Goal: Transaction & Acquisition: Purchase product/service

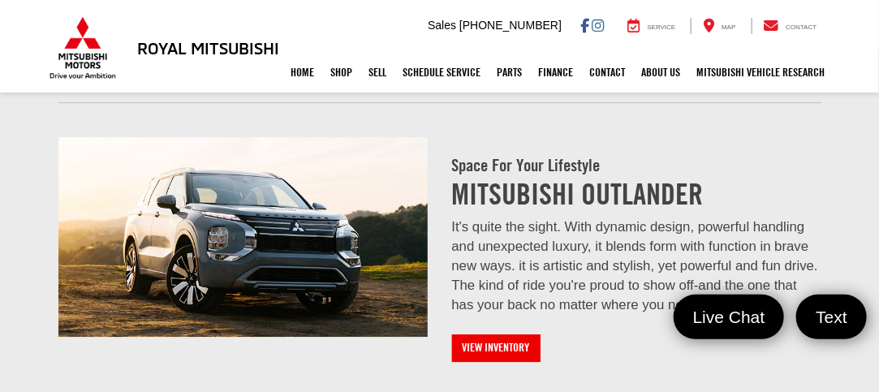
scroll to position [1863, 0]
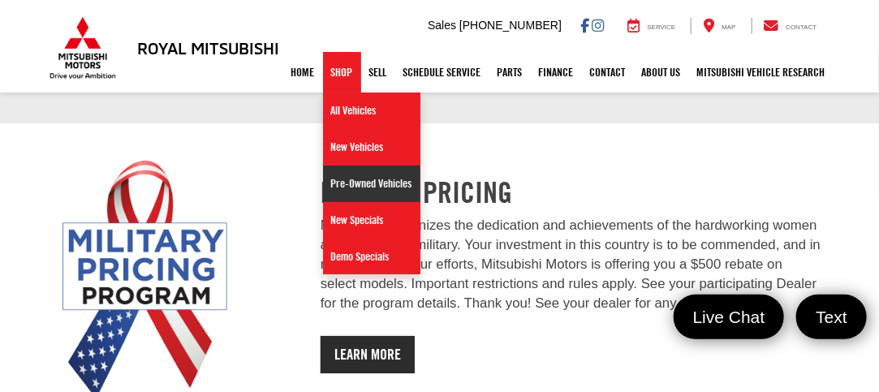
click at [337, 181] on link "Pre-Owned Vehicles" at bounding box center [371, 183] width 97 height 37
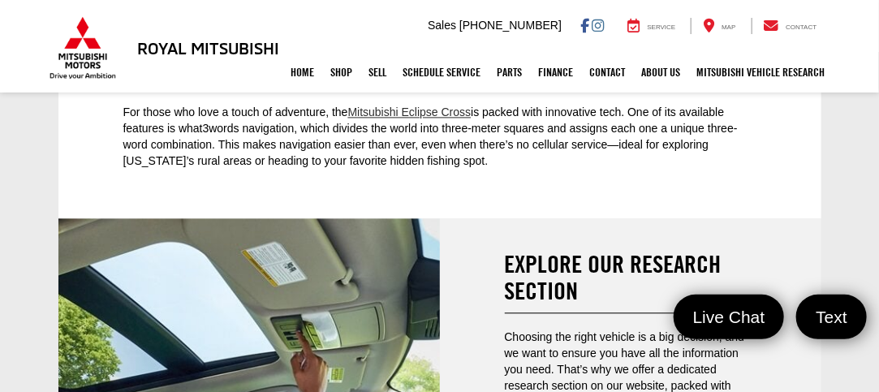
scroll to position [3038, 0]
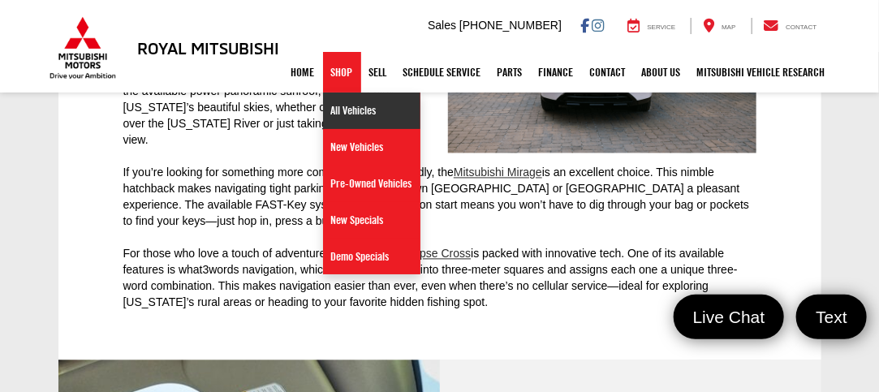
click at [333, 109] on link "All Vehicles" at bounding box center [371, 110] width 97 height 37
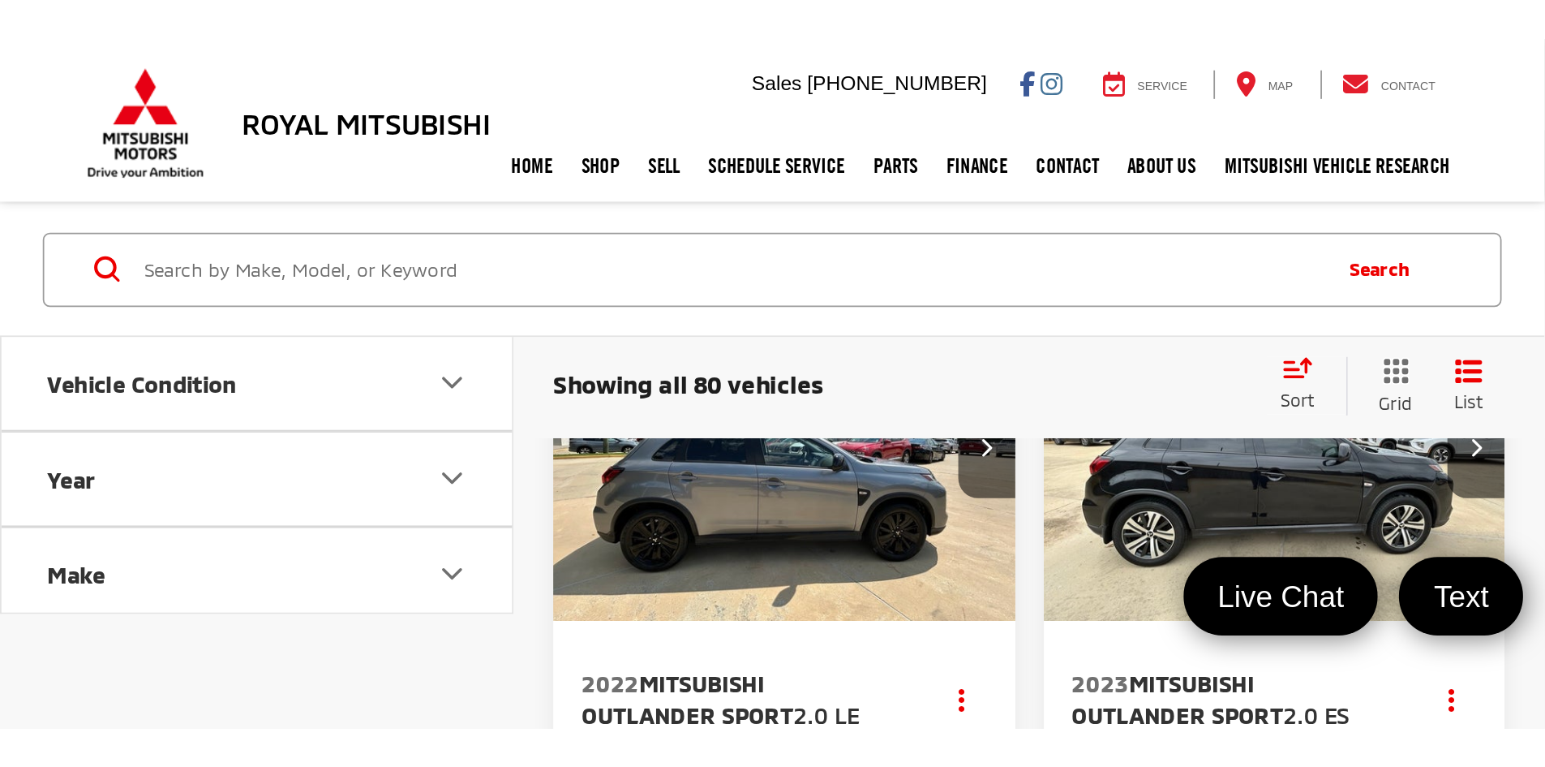
scroll to position [81, 0]
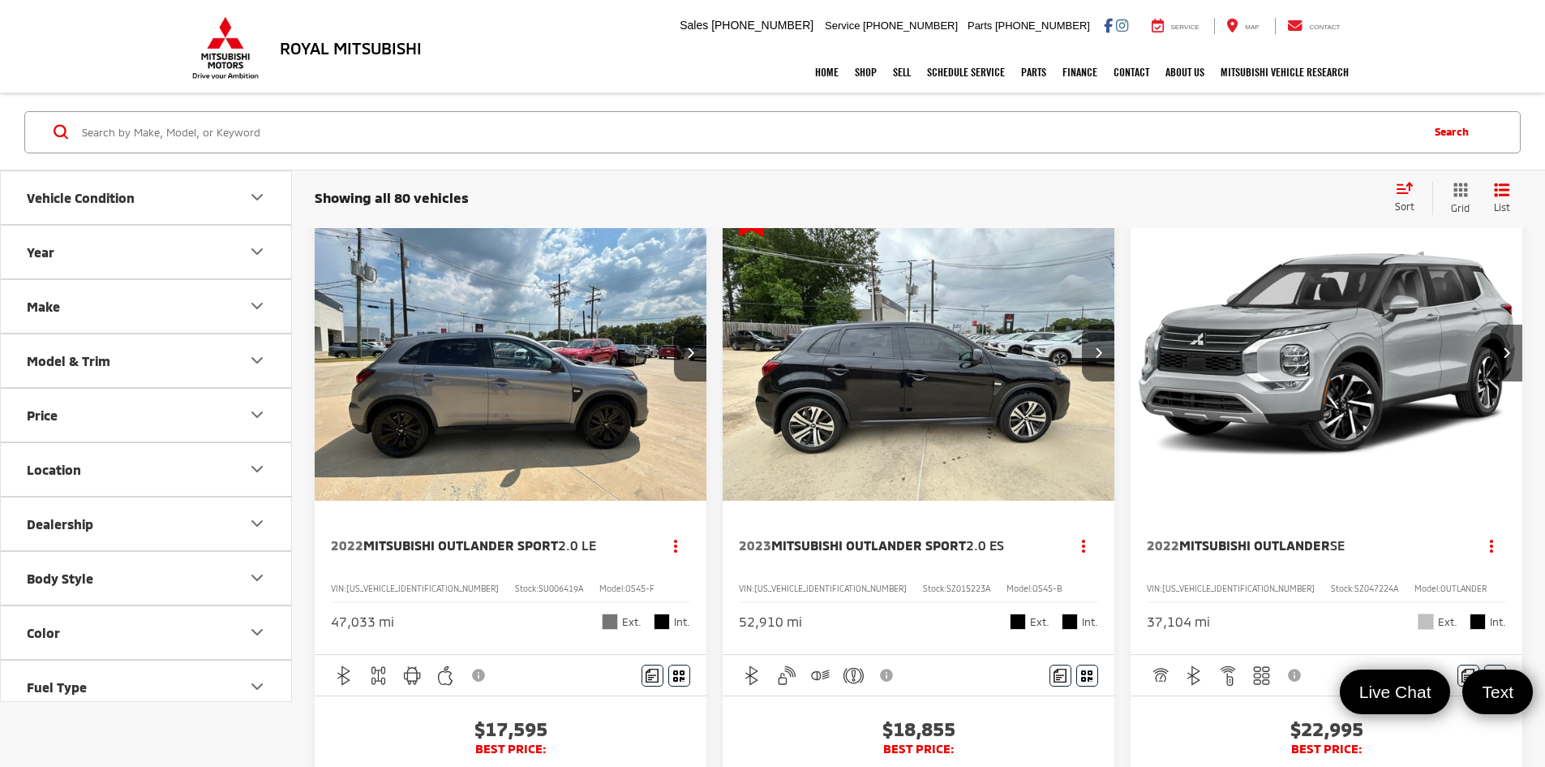
click at [259, 248] on icon "Year" at bounding box center [256, 251] width 19 height 19
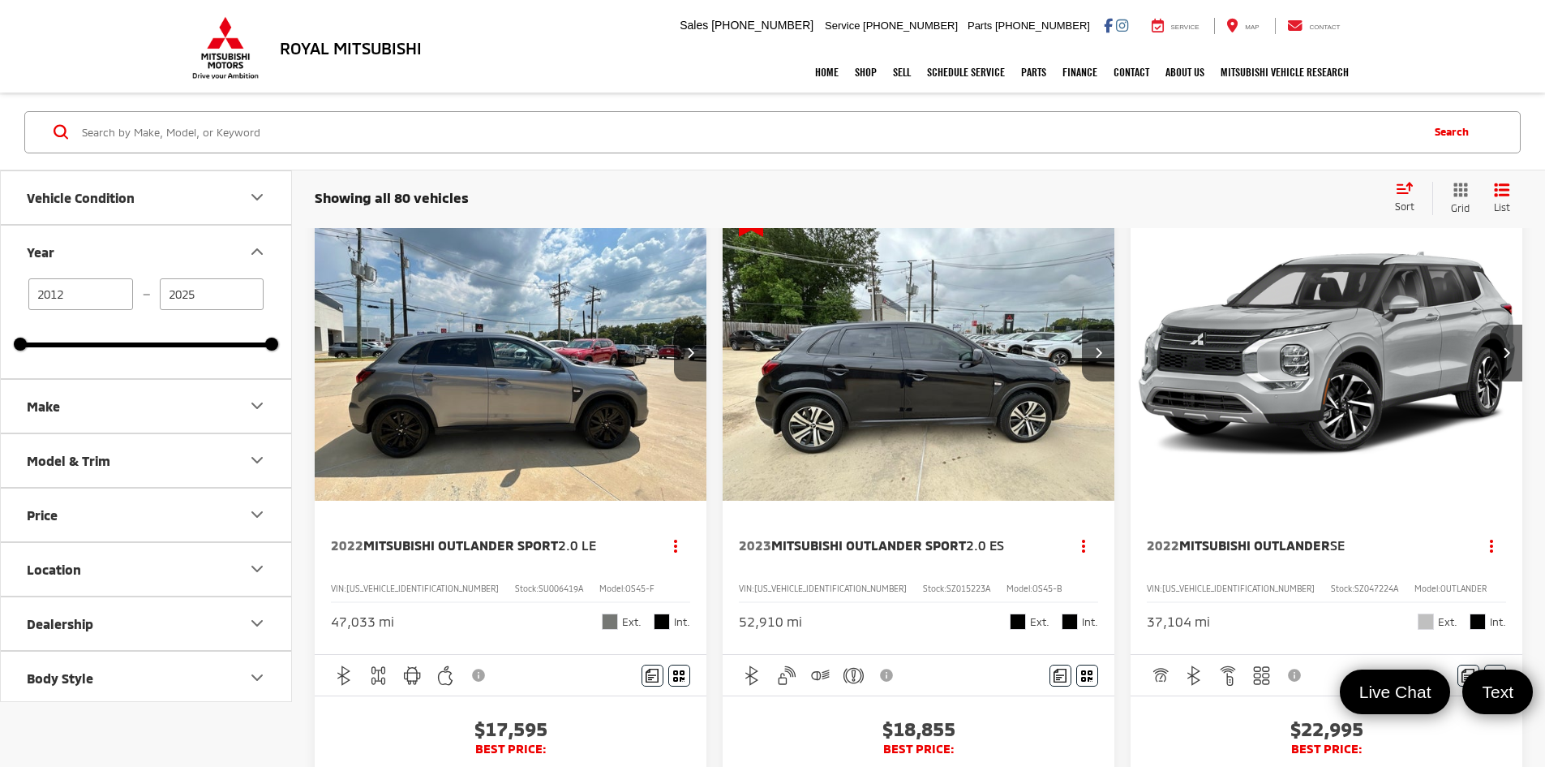
click at [255, 391] on icon "Make" at bounding box center [256, 405] width 19 height 19
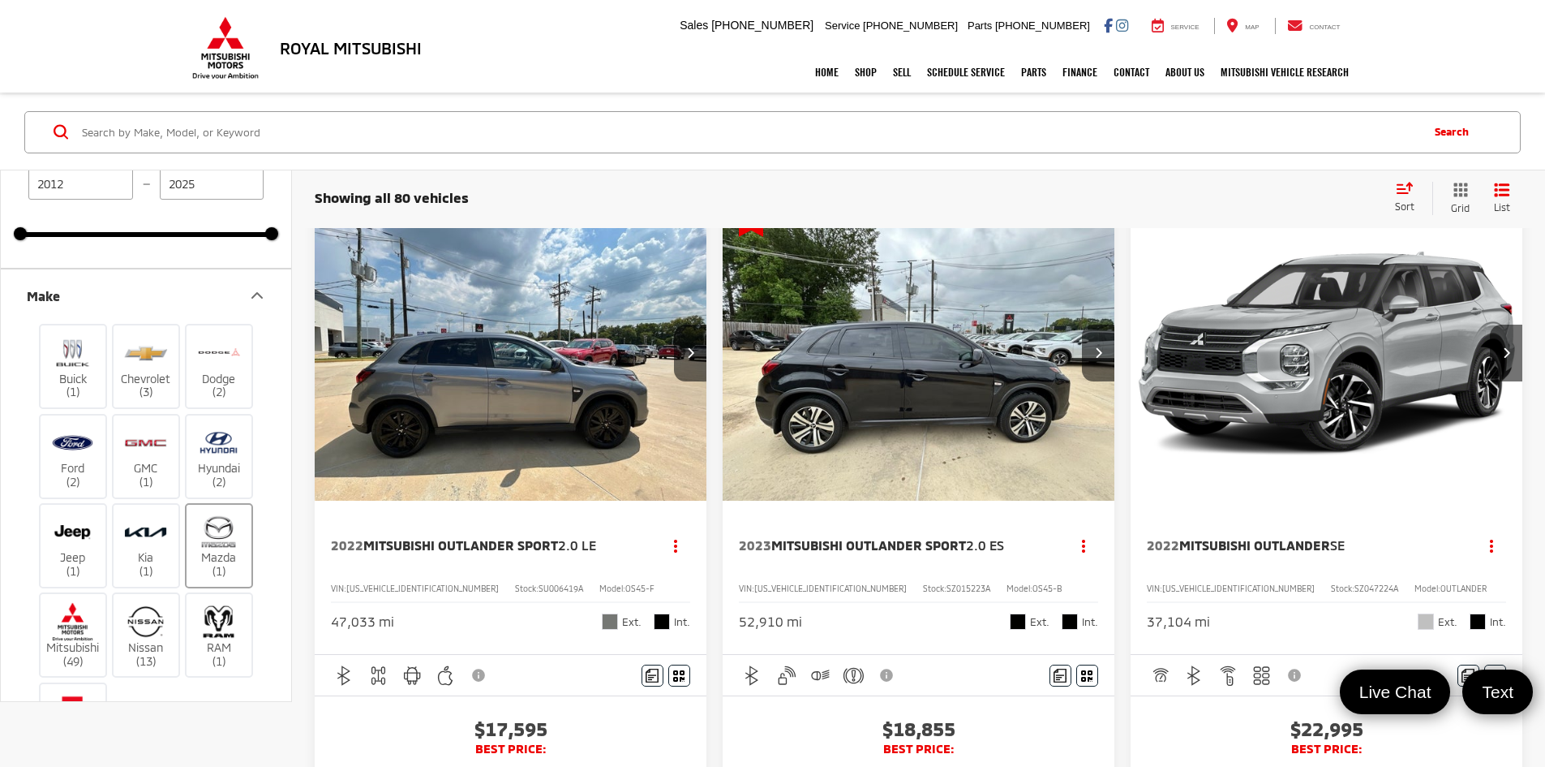
scroll to position [162, 0]
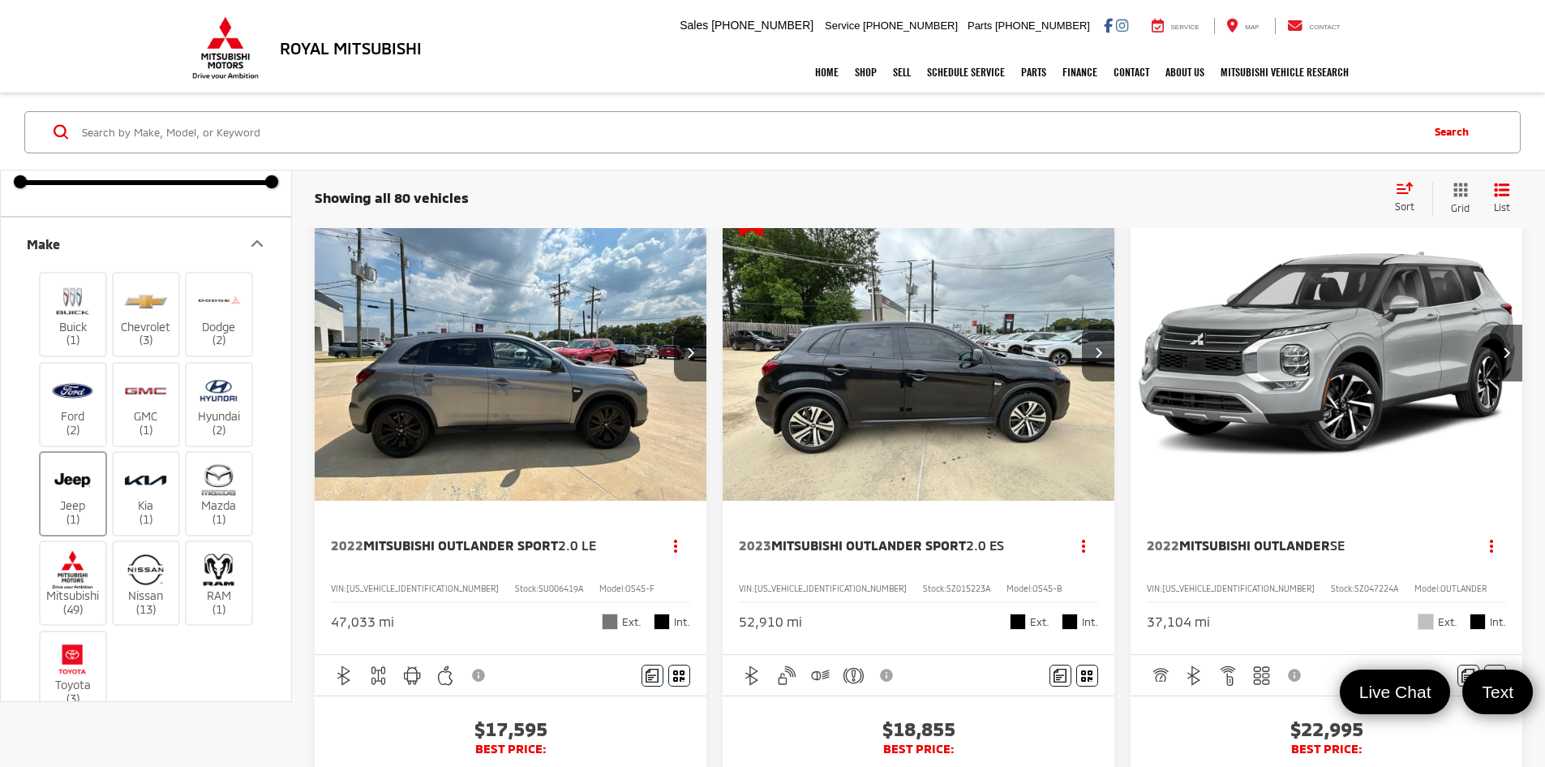
click at [71, 391] on label "Jeep (1)" at bounding box center [74, 494] width 66 height 66
click at [0, 0] on input "Jeep (1)" at bounding box center [0, 0] width 0 height 0
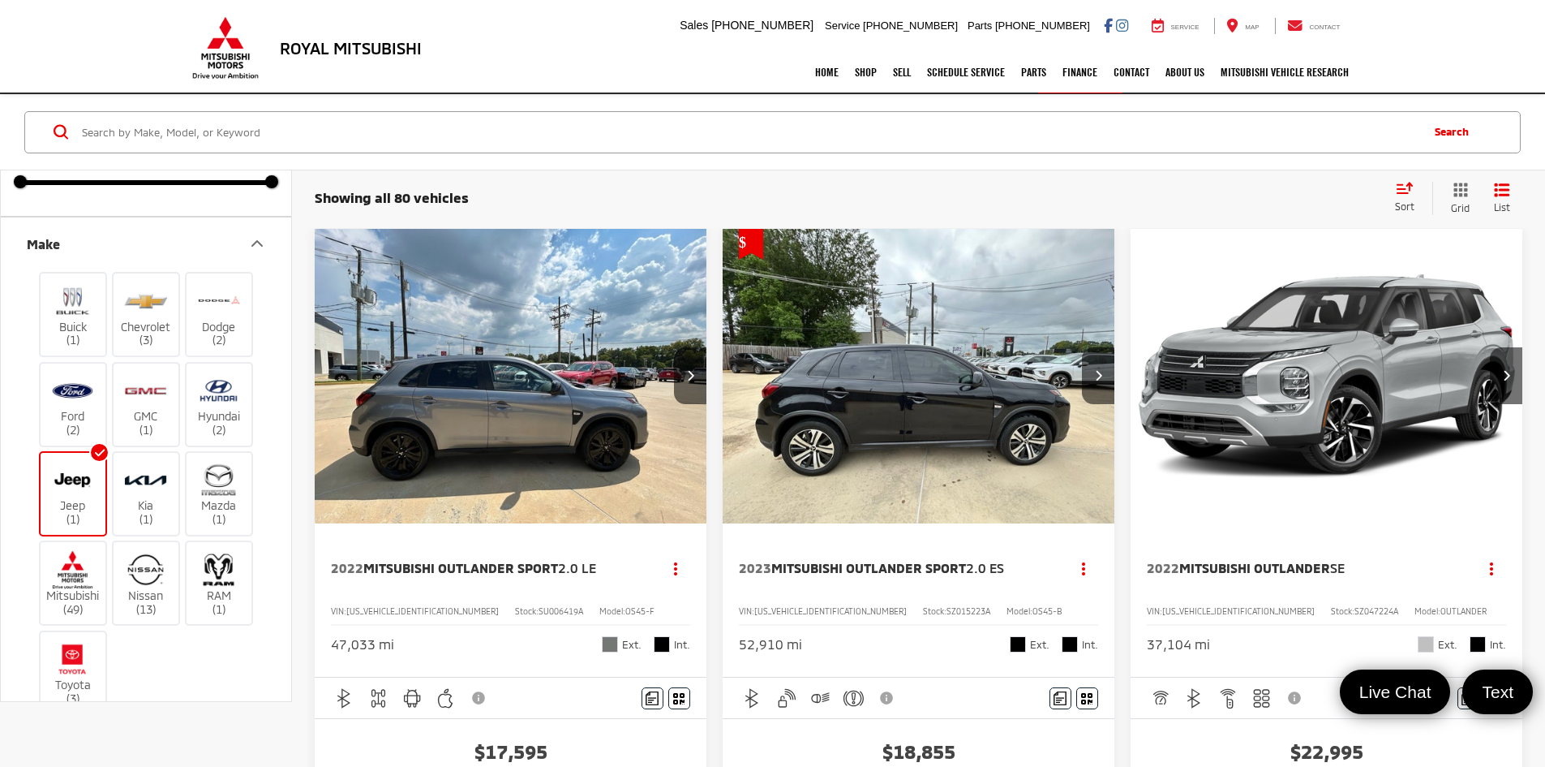
type input "2020"
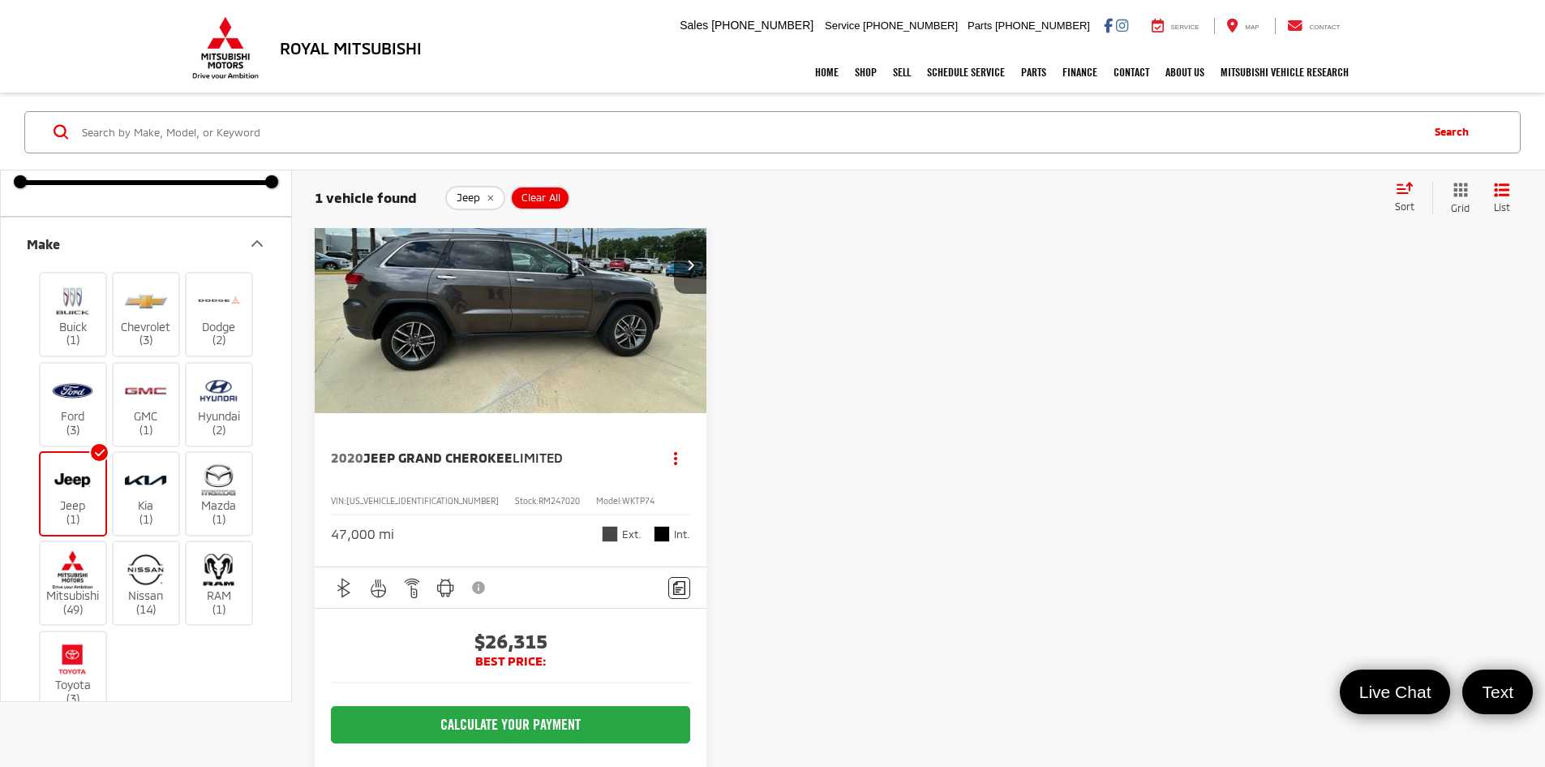
scroll to position [140, 0]
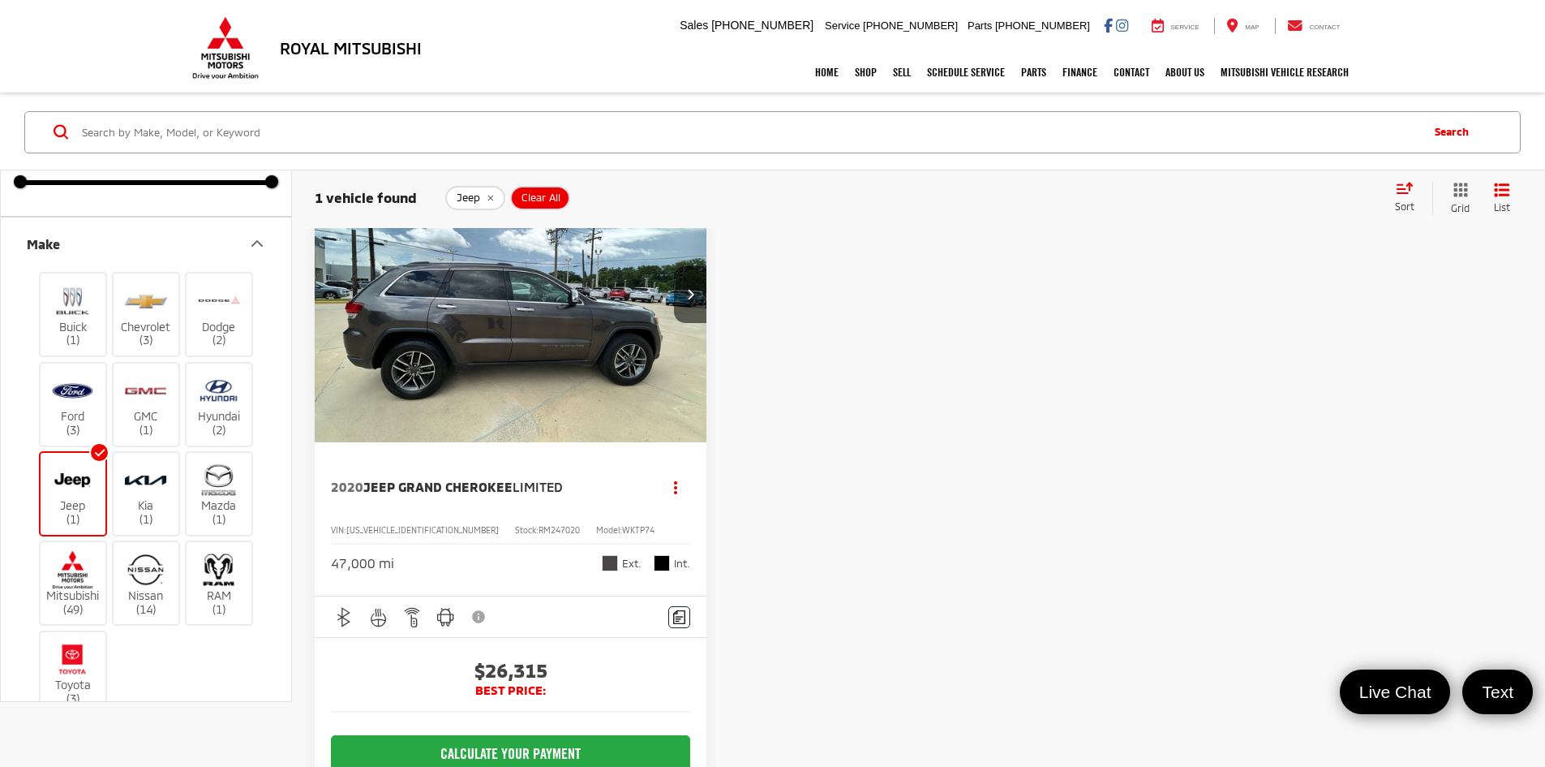
click at [472, 311] on img "2020 Jeep Grand Cherokee Limited 0" at bounding box center [511, 296] width 394 height 296
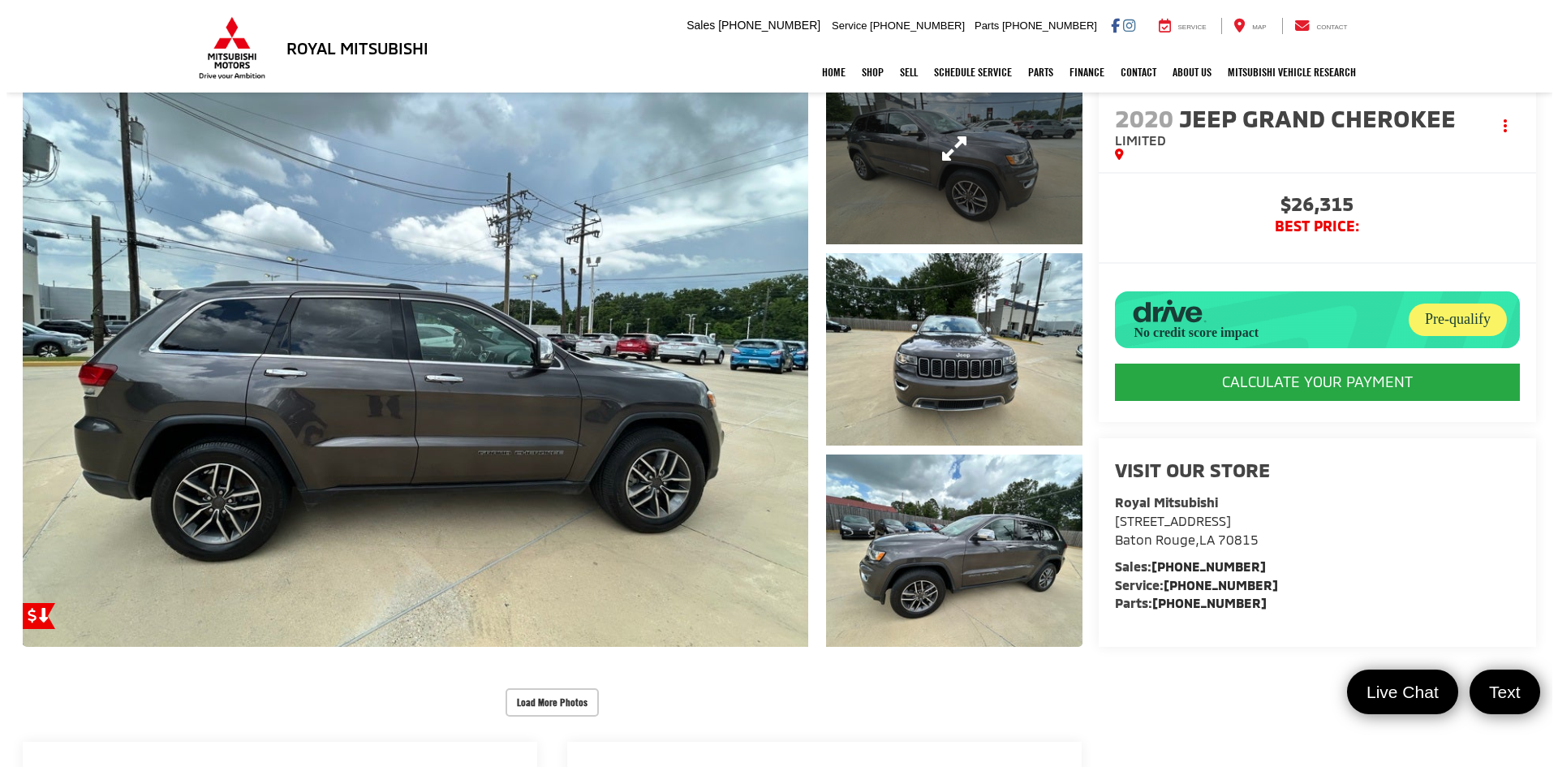
scroll to position [243, 0]
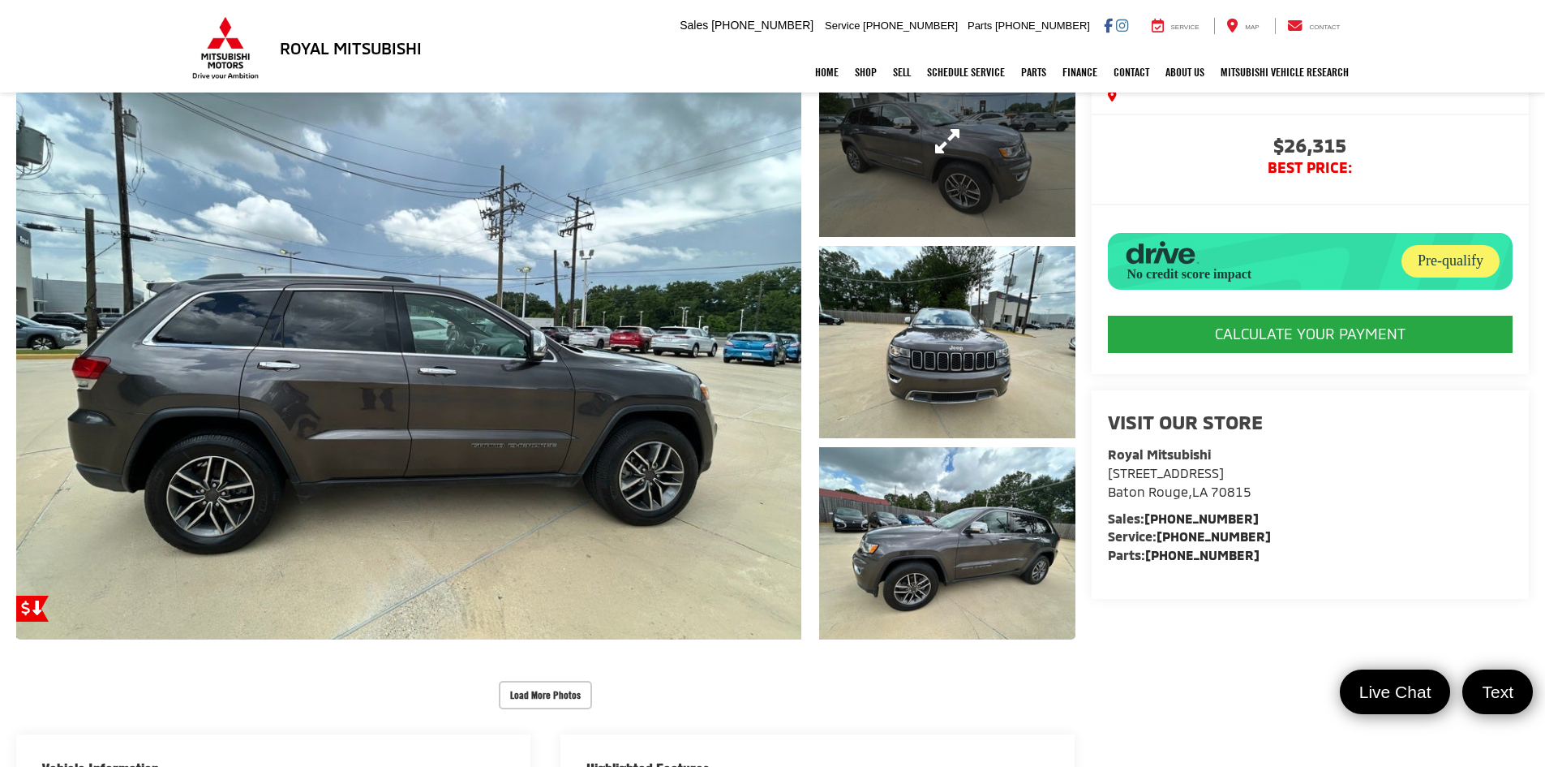
click at [957, 180] on link "Expand Photo 1" at bounding box center [947, 141] width 256 height 192
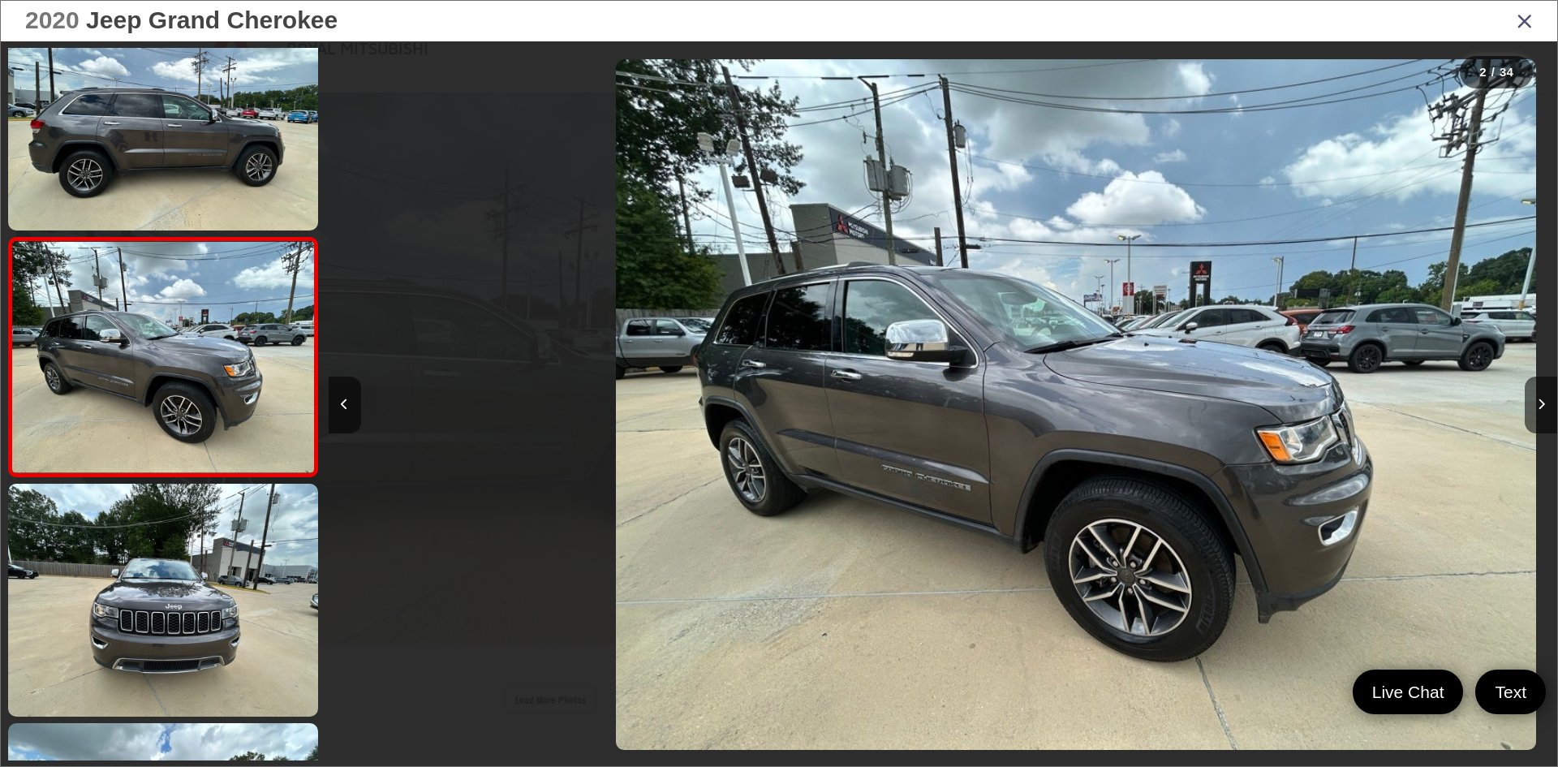
scroll to position [0, 1228]
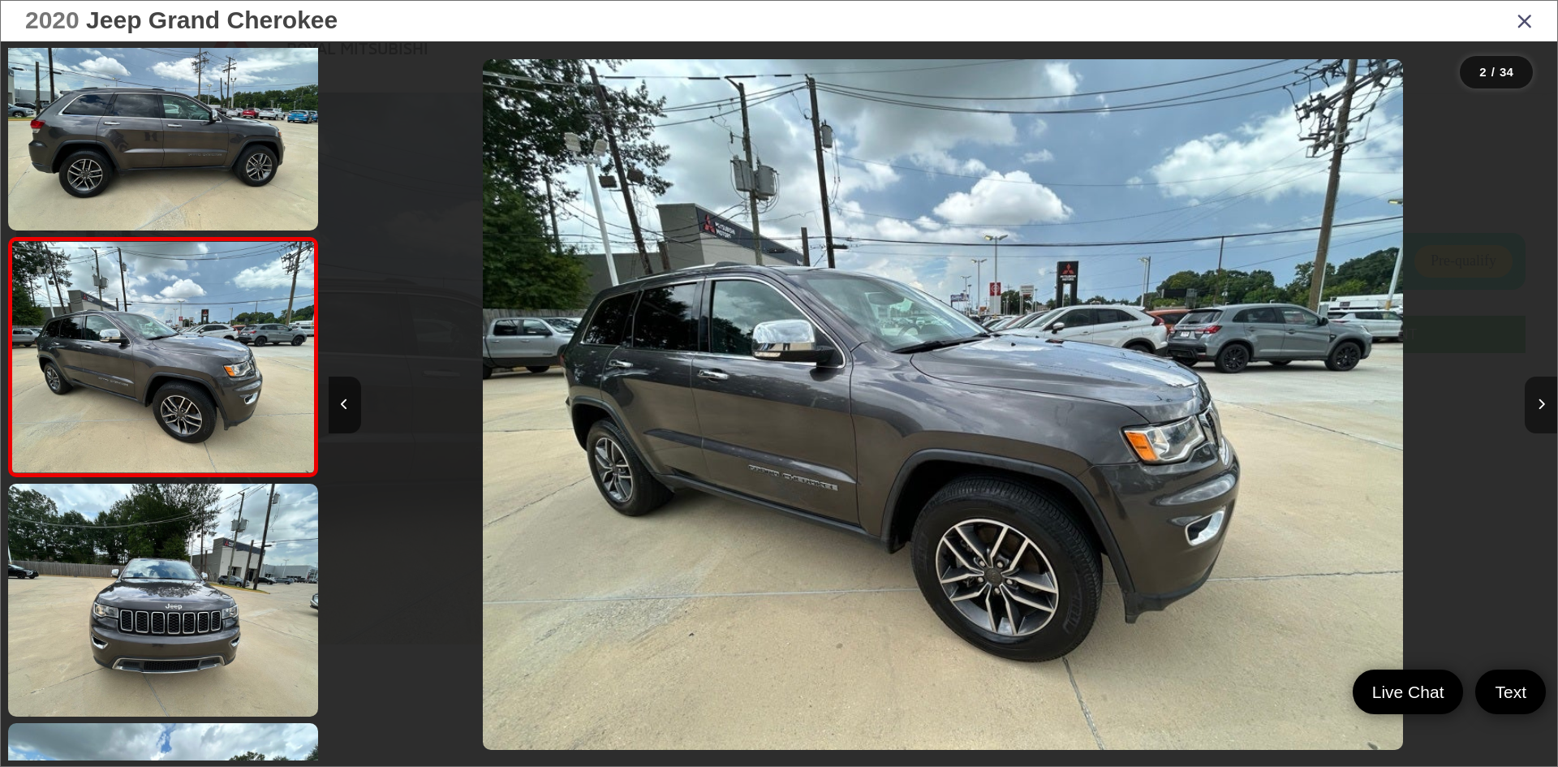
click at [1541, 403] on icon "Next image" at bounding box center [1540, 403] width 7 height 11
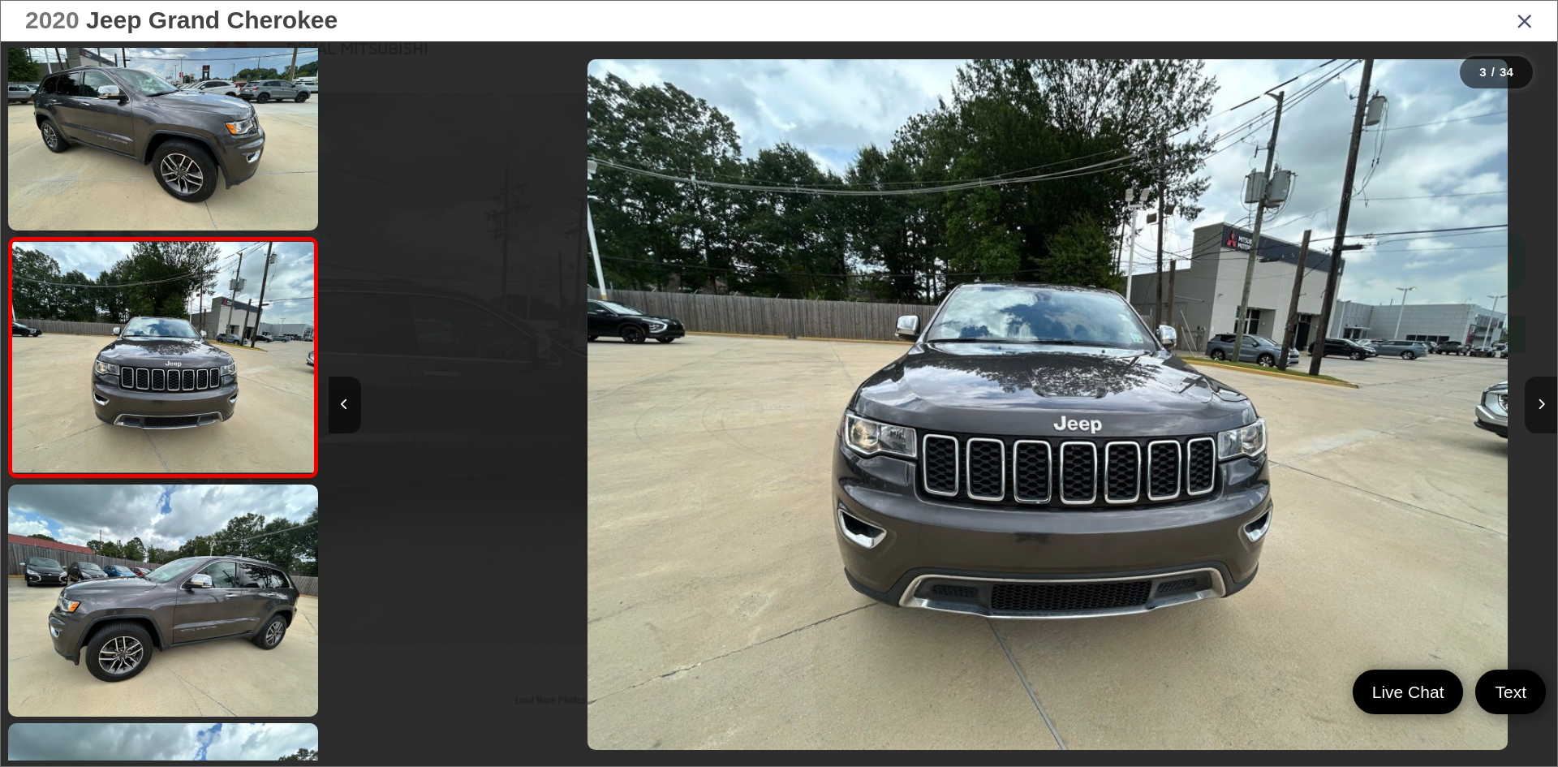
scroll to position [0, 2457]
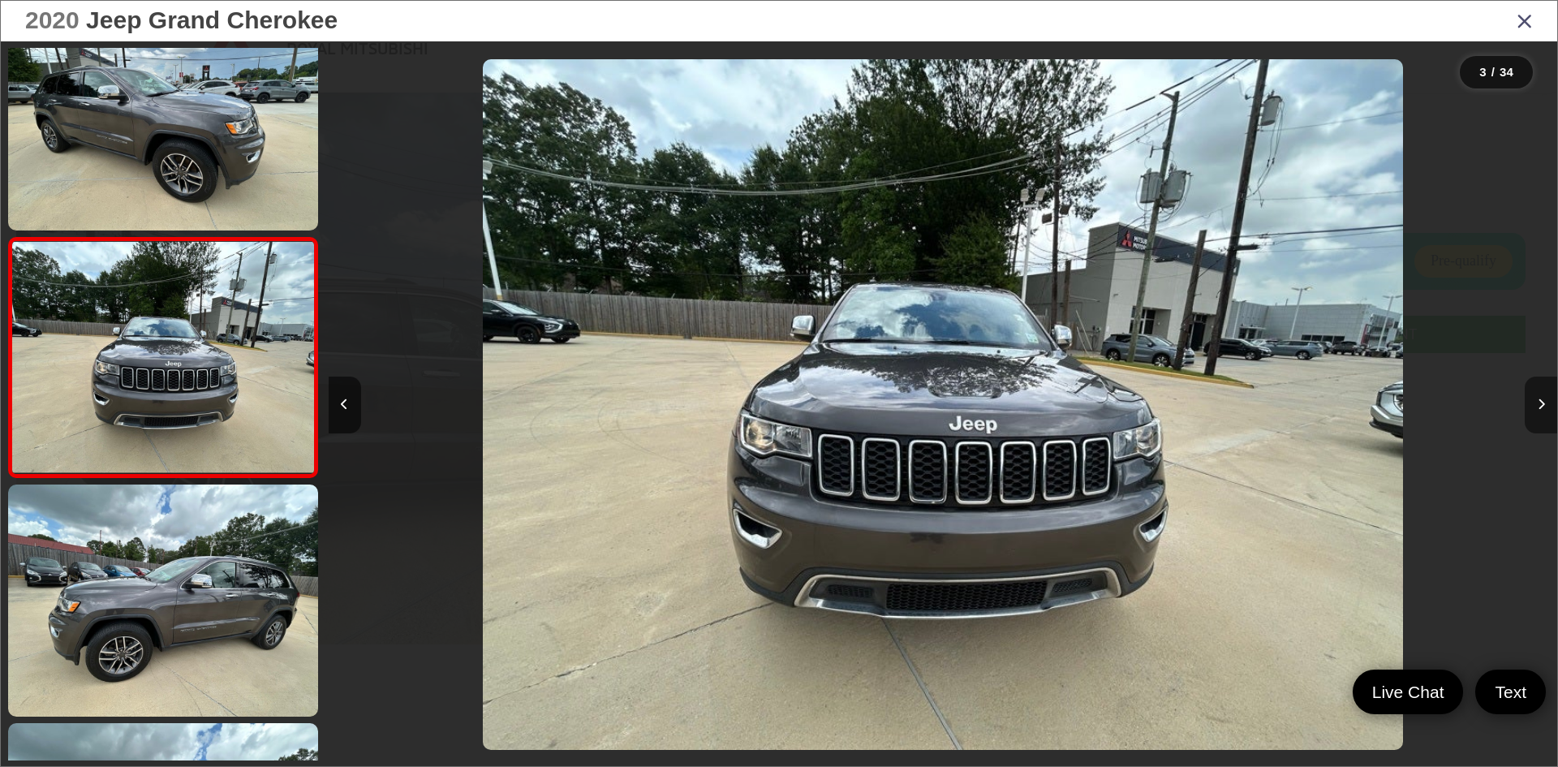
click at [1541, 403] on icon "Next image" at bounding box center [1540, 403] width 7 height 11
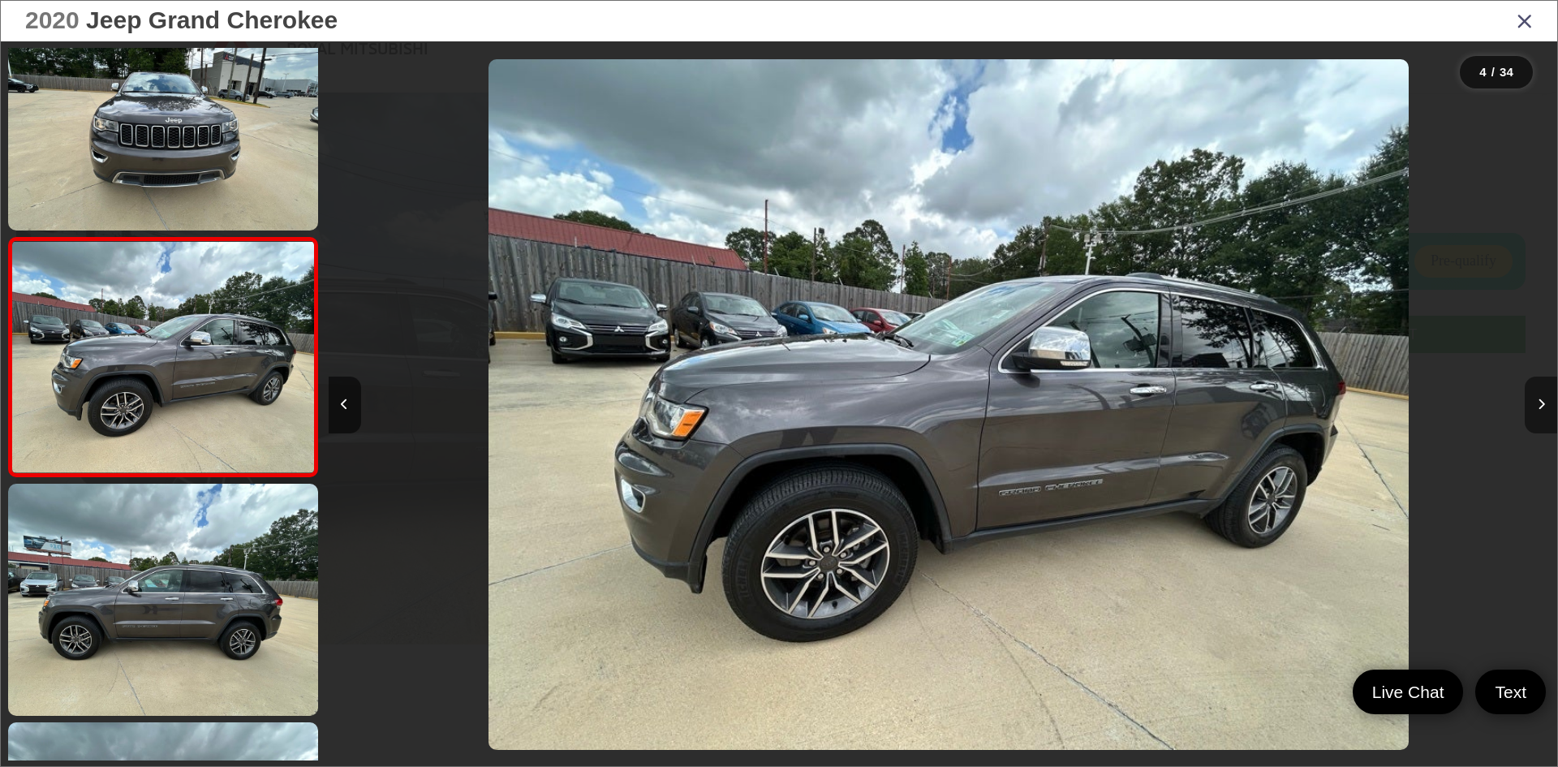
scroll to position [0, 3686]
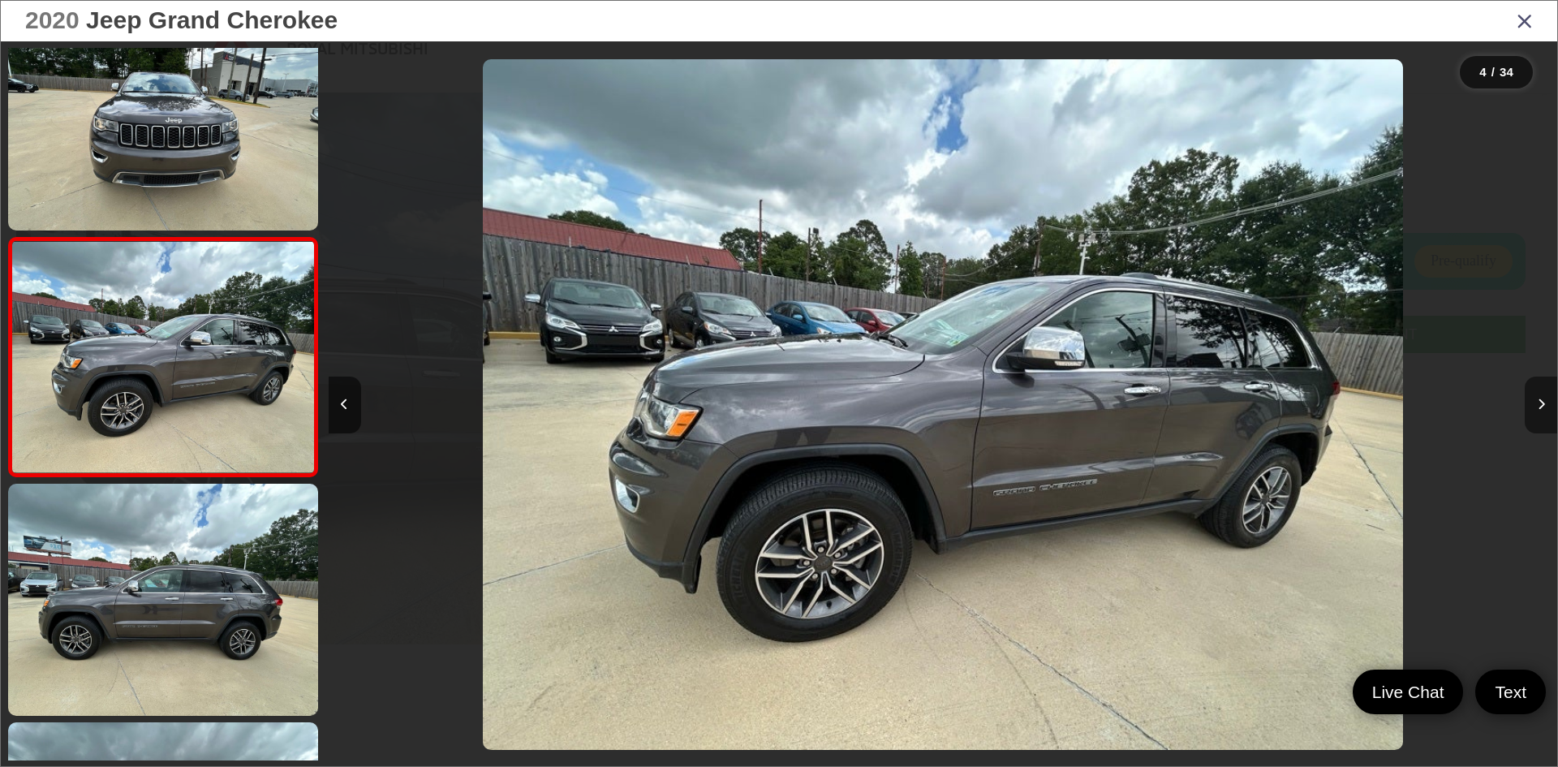
click at [1541, 403] on icon "Next image" at bounding box center [1540, 403] width 7 height 11
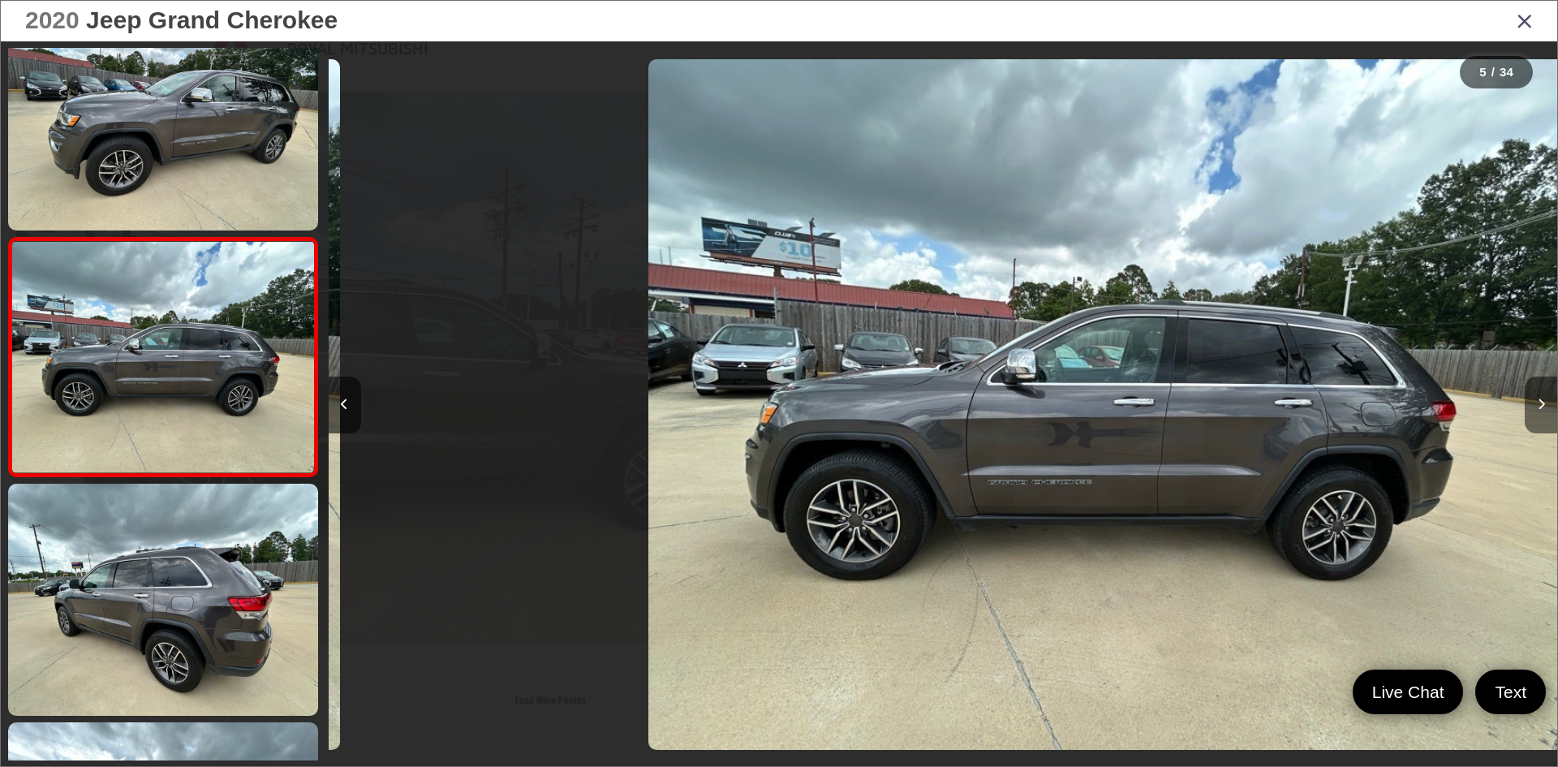
scroll to position [0, 4915]
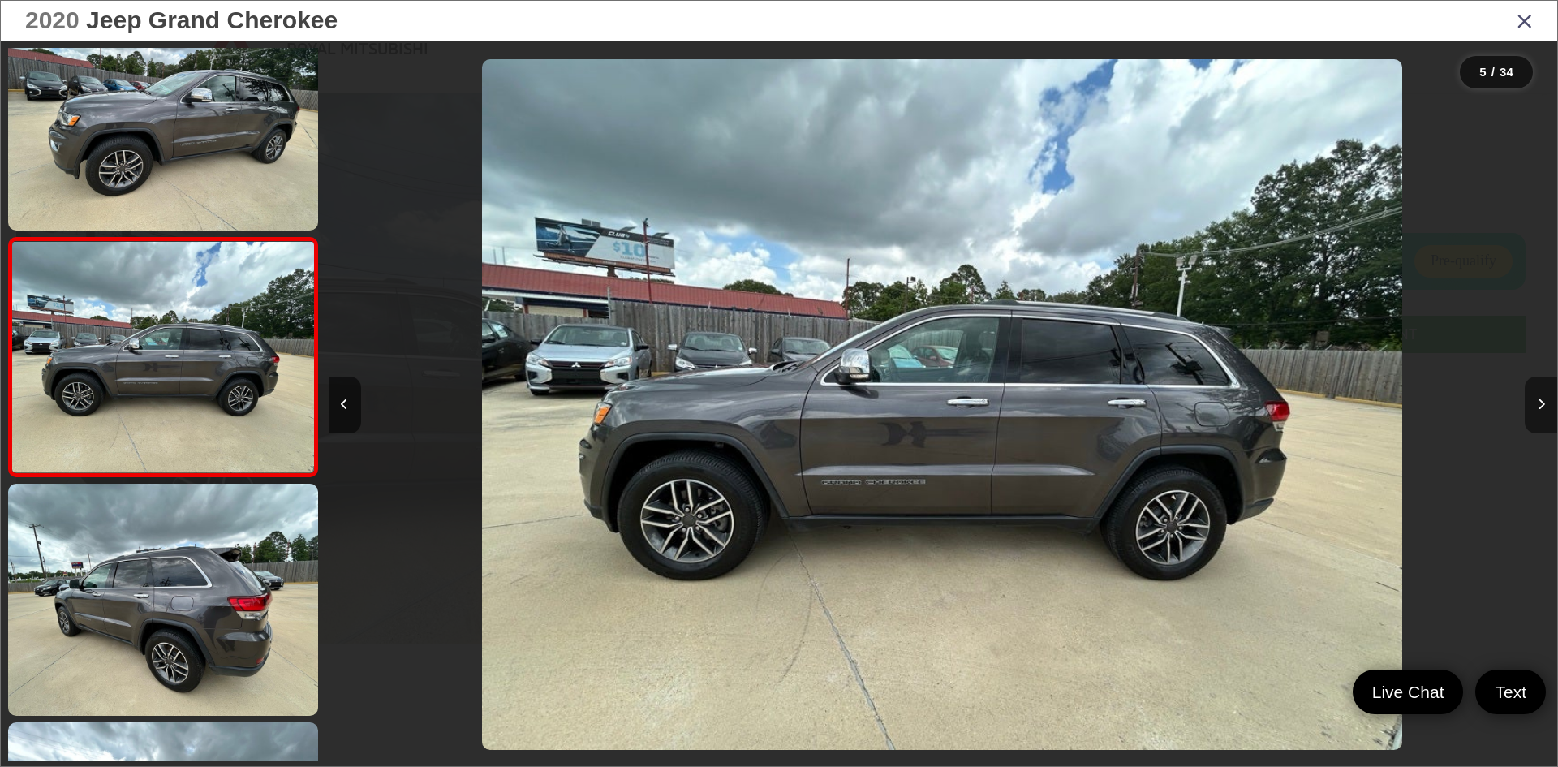
click at [1541, 403] on icon "Next image" at bounding box center [1540, 403] width 7 height 11
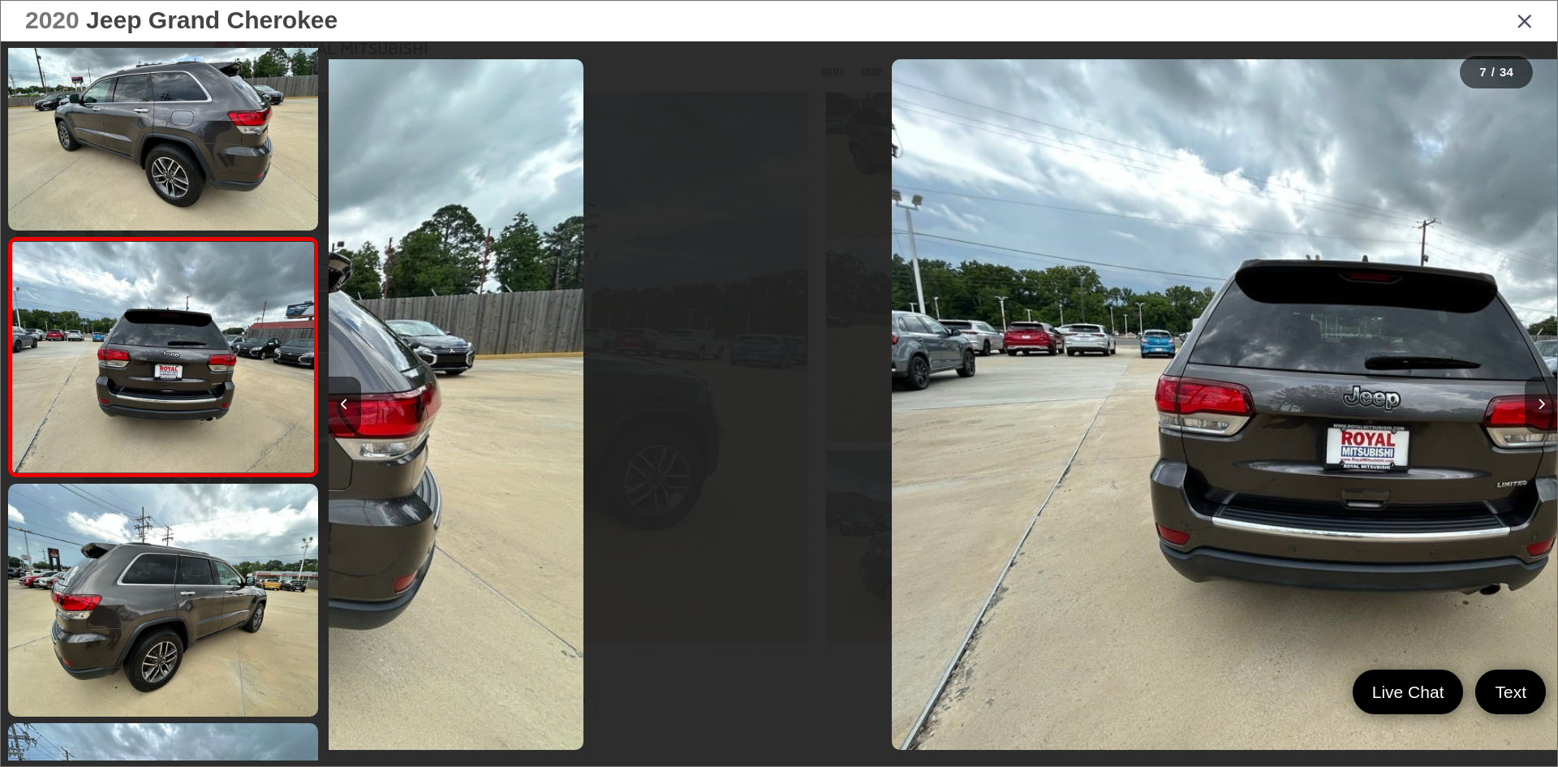
scroll to position [0, 7371]
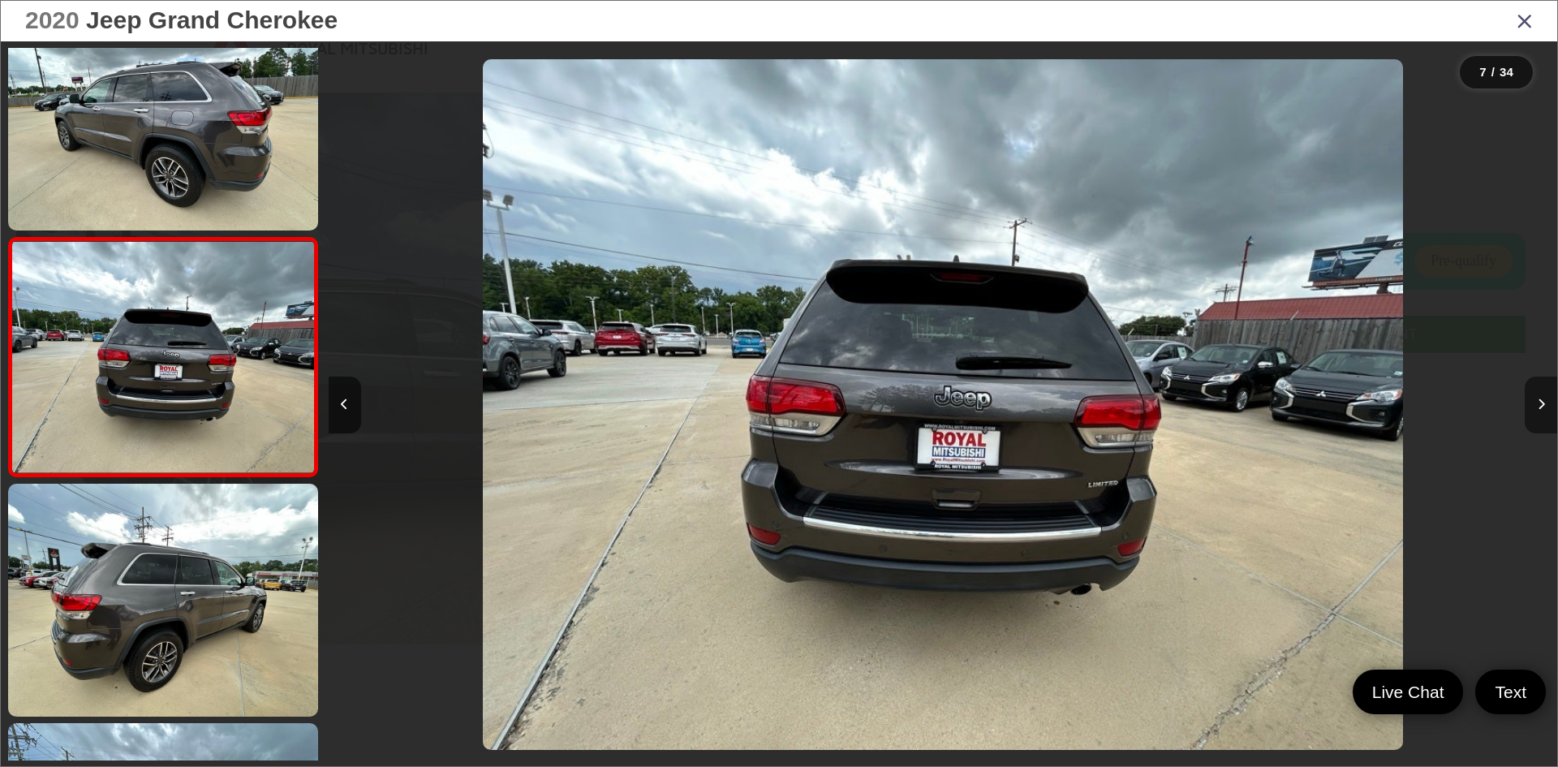
click at [1541, 403] on icon "Next image" at bounding box center [1540, 403] width 7 height 11
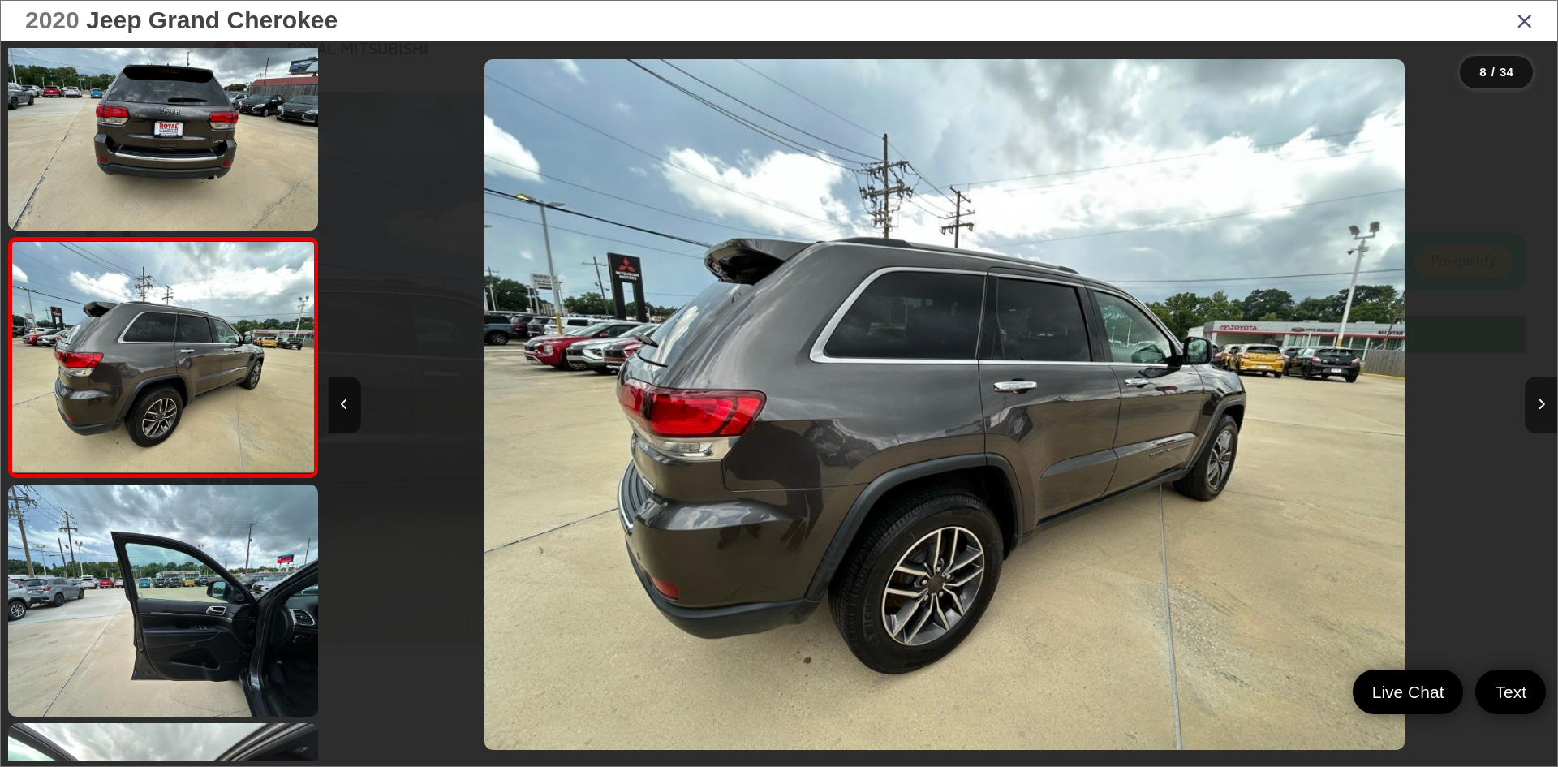
scroll to position [0, 8600]
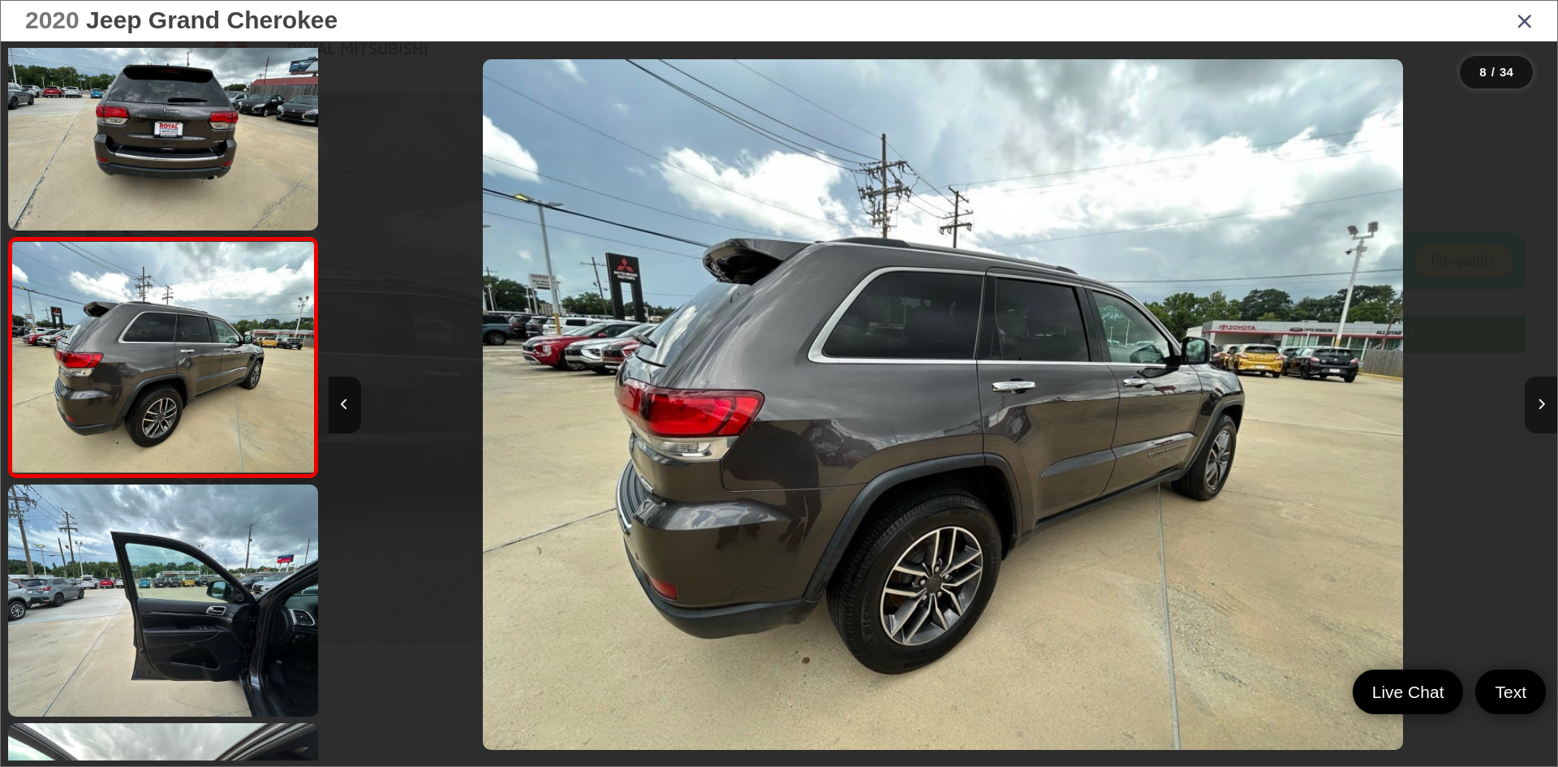
click at [1540, 405] on icon "Next image" at bounding box center [1540, 403] width 7 height 11
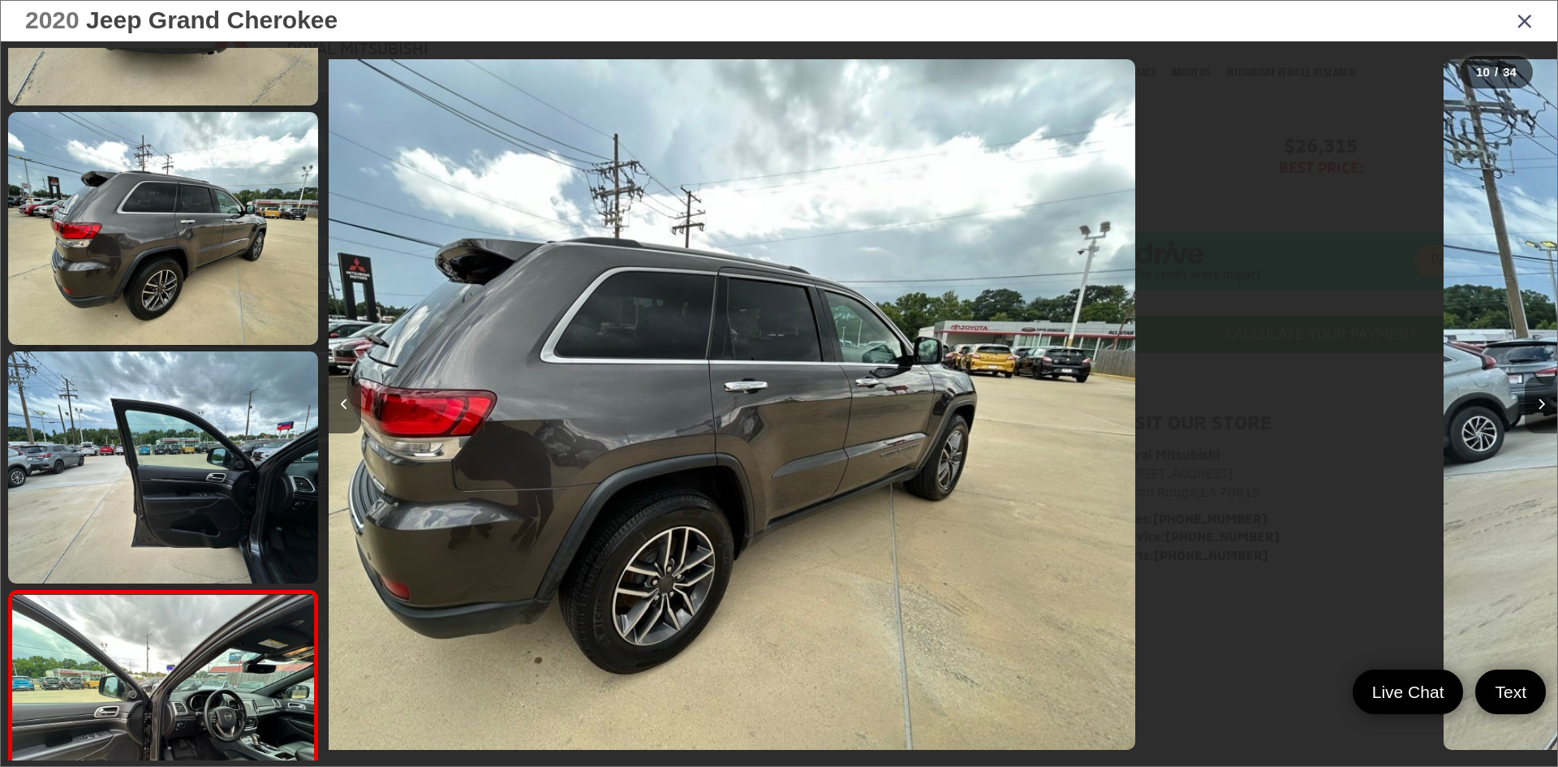
scroll to position [0, 0]
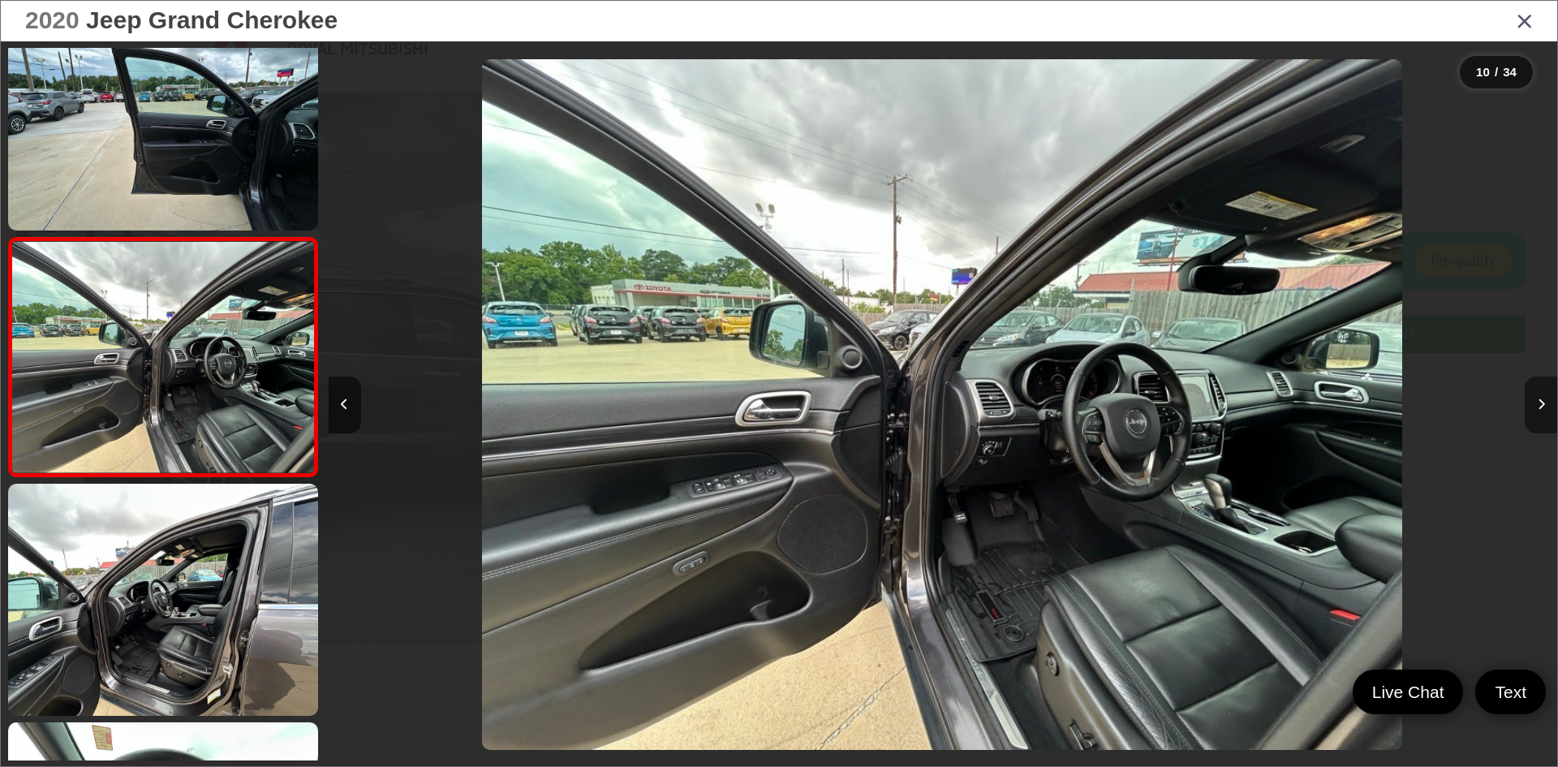
click at [1540, 405] on icon "Next image" at bounding box center [1540, 403] width 7 height 11
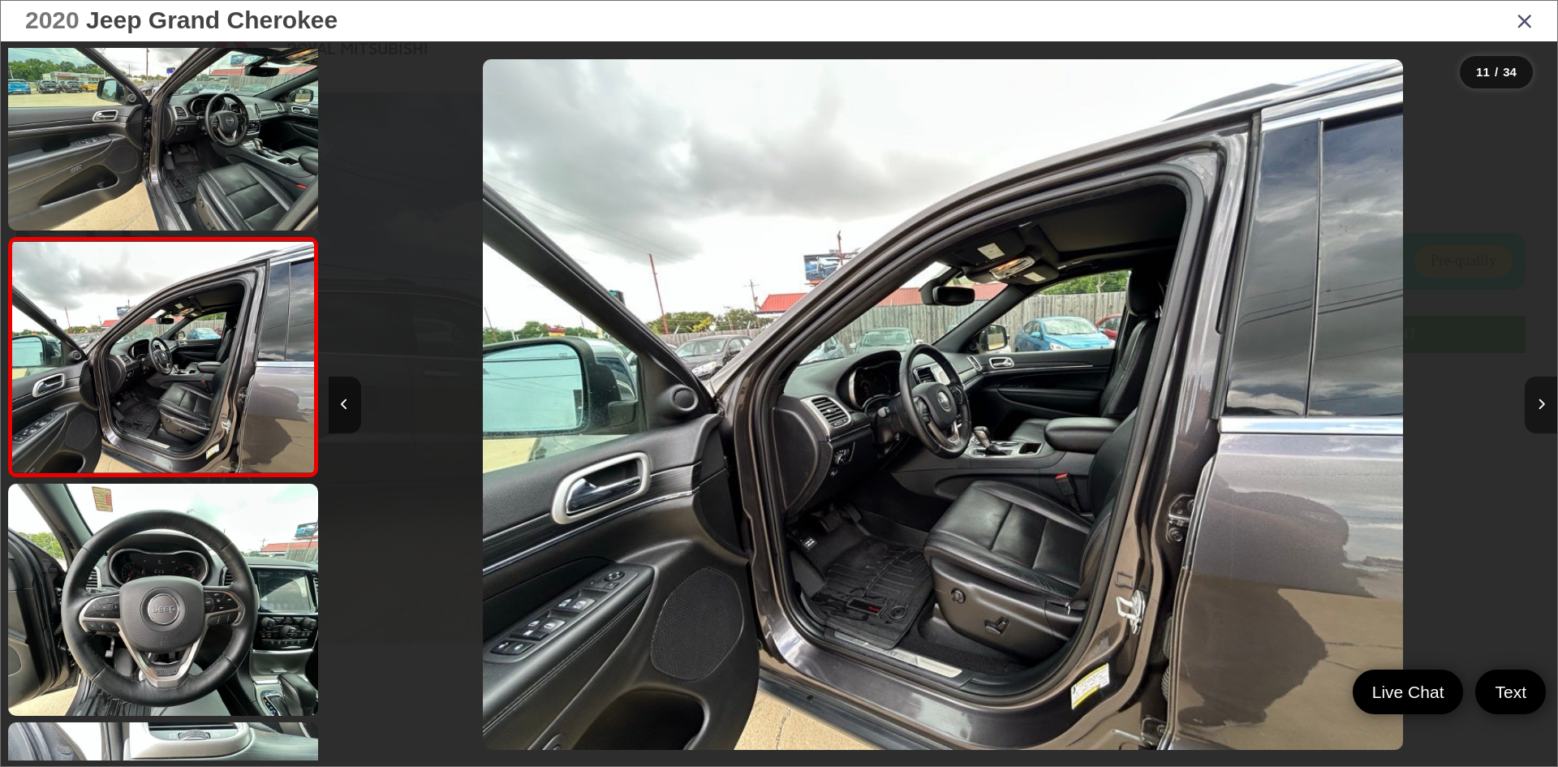
click at [1540, 405] on icon "Next image" at bounding box center [1540, 403] width 7 height 11
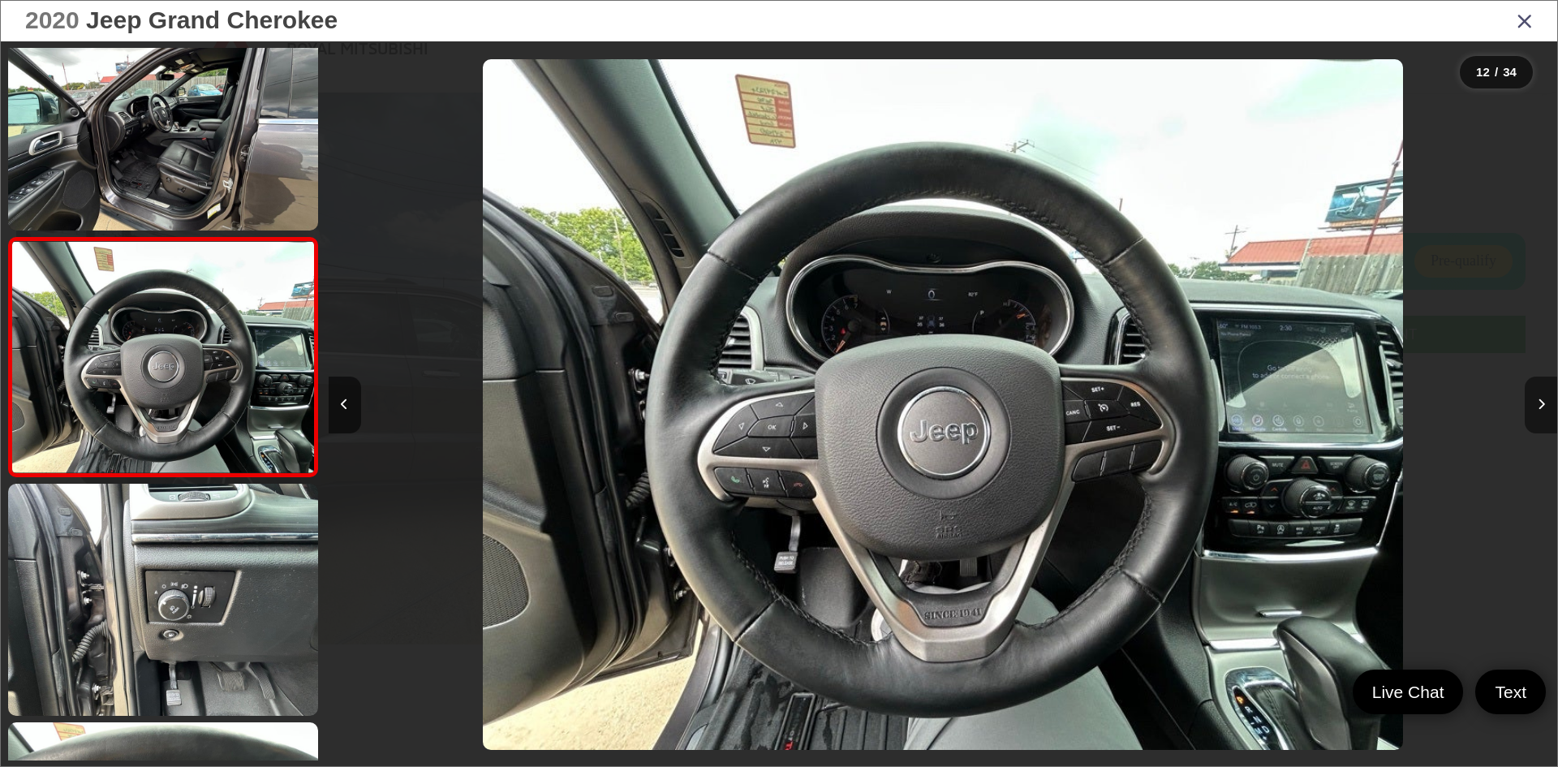
click at [1540, 405] on icon "Next image" at bounding box center [1540, 403] width 7 height 11
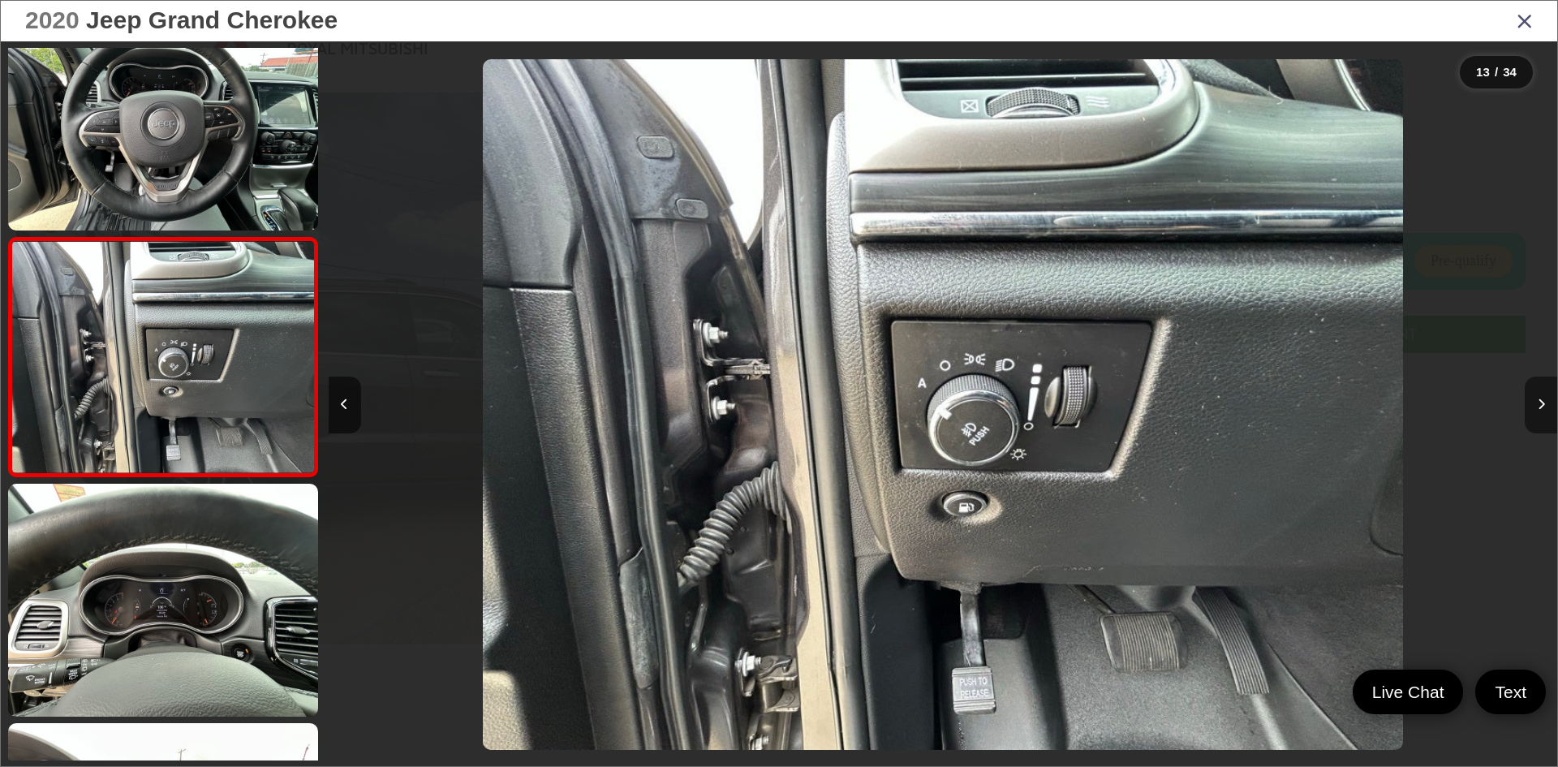
click at [1540, 405] on icon "Next image" at bounding box center [1540, 403] width 7 height 11
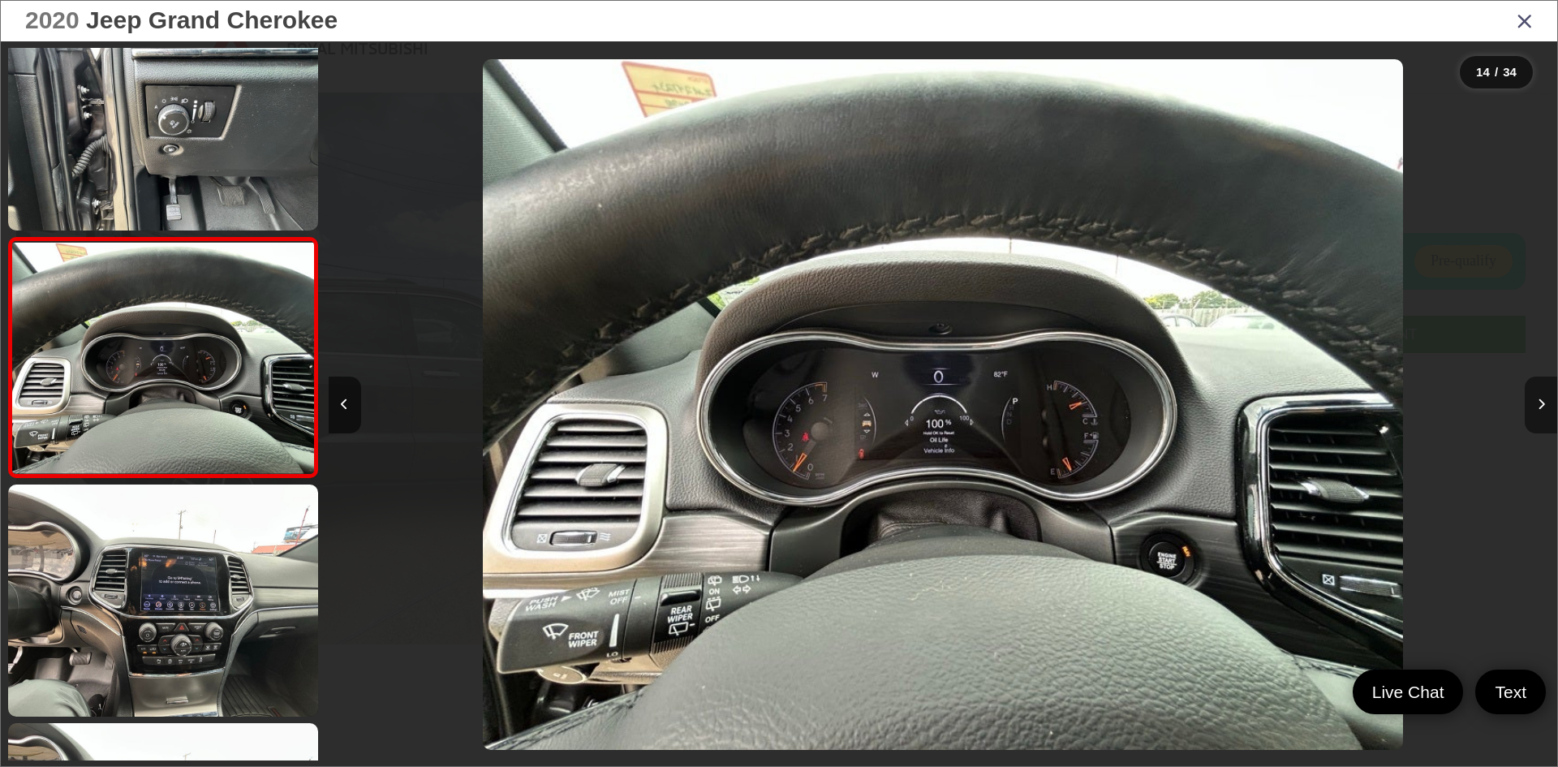
click at [1540, 405] on icon "Next image" at bounding box center [1540, 403] width 7 height 11
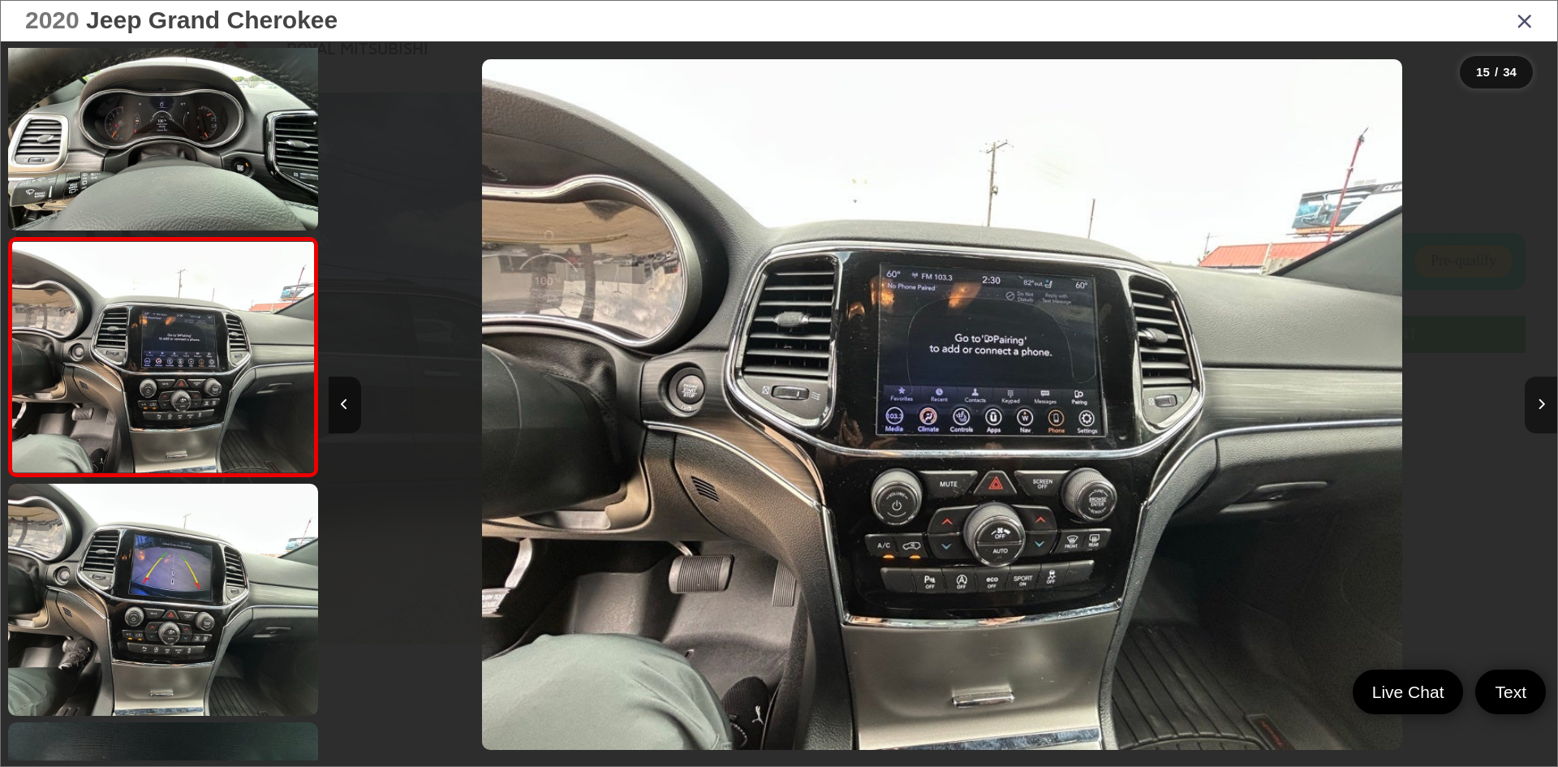
click at [1540, 405] on icon "Next image" at bounding box center [1540, 403] width 7 height 11
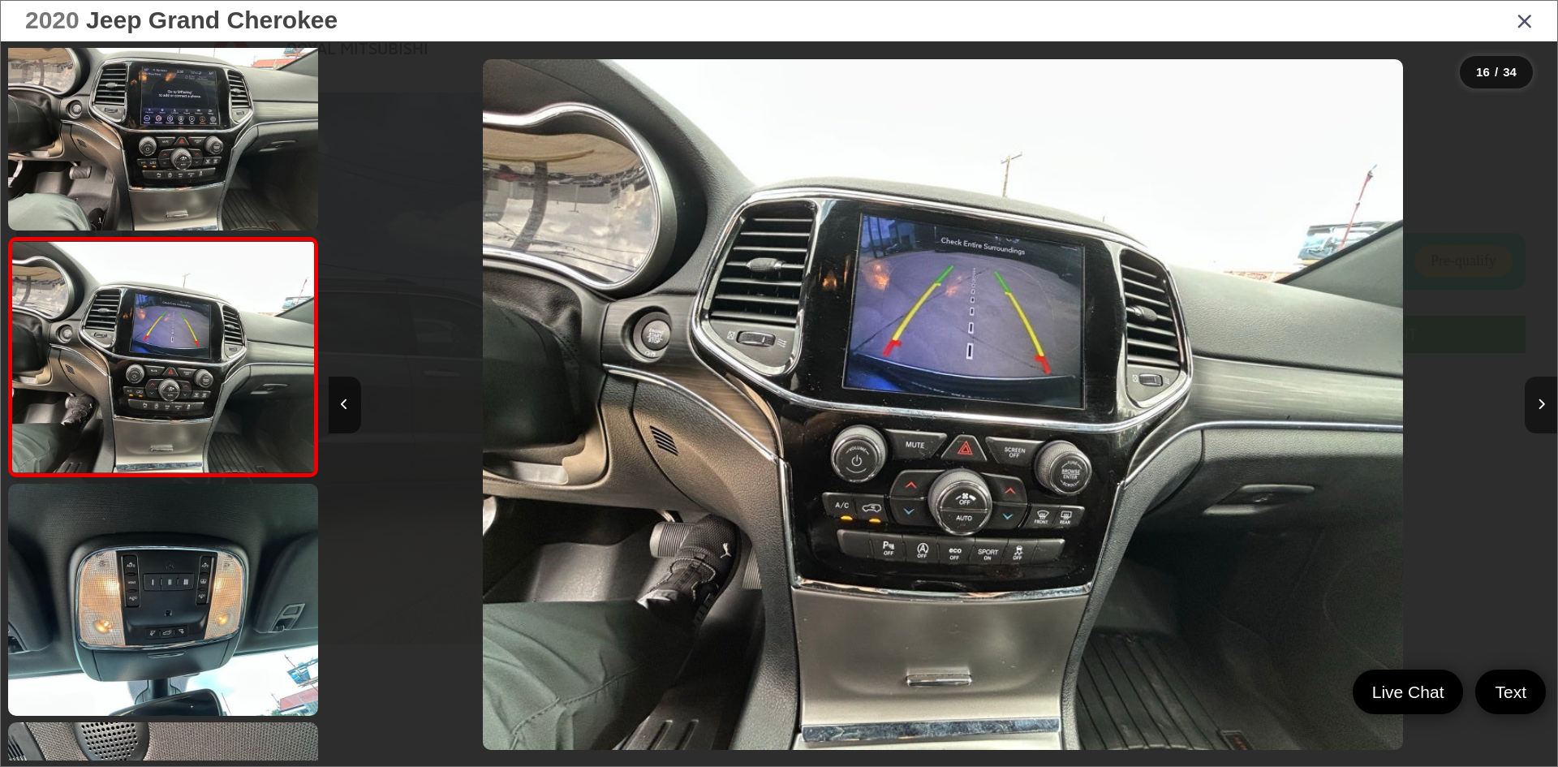
click at [1540, 405] on icon "Next image" at bounding box center [1540, 403] width 7 height 11
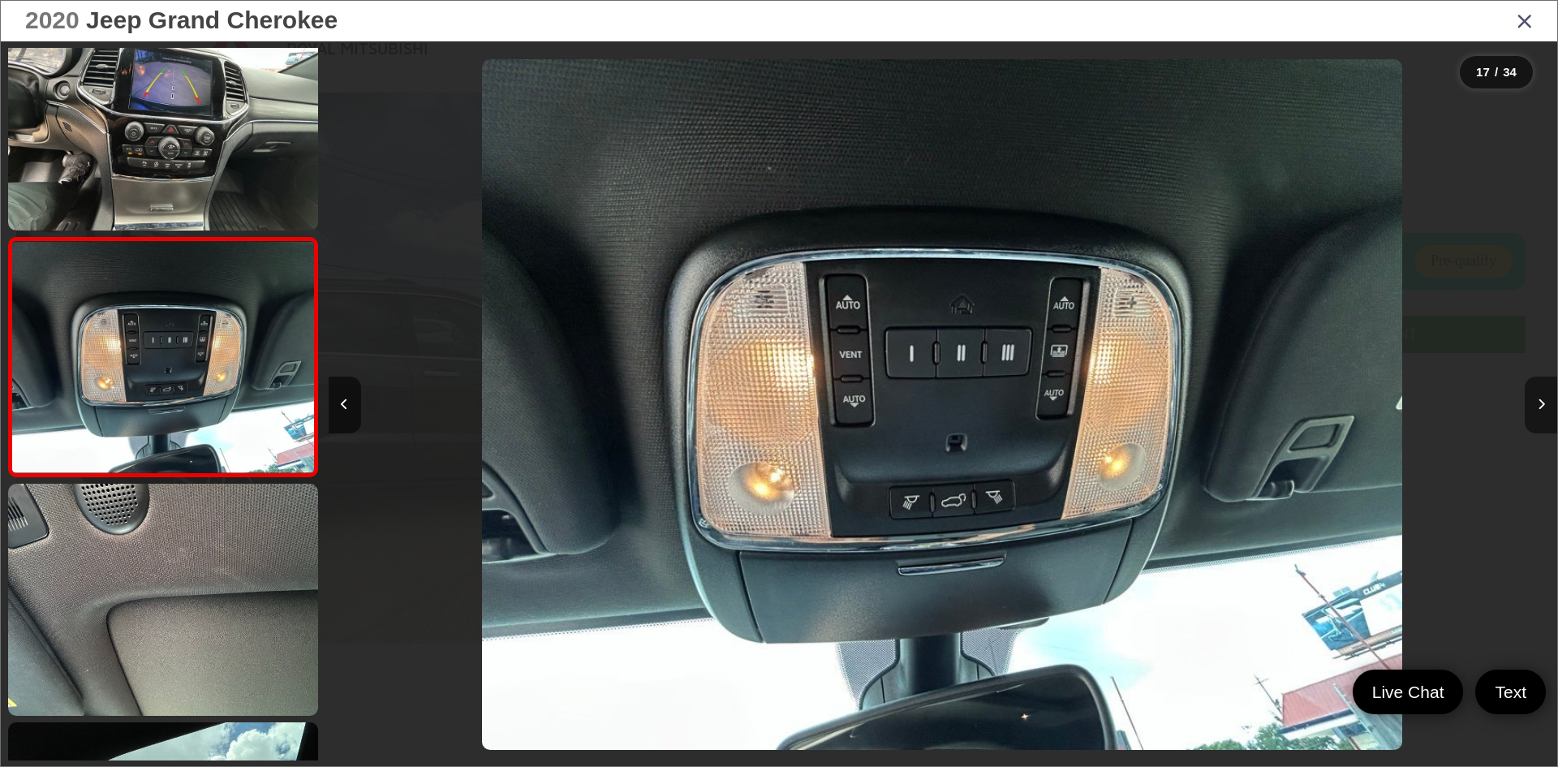
click at [1540, 405] on icon "Next image" at bounding box center [1540, 403] width 7 height 11
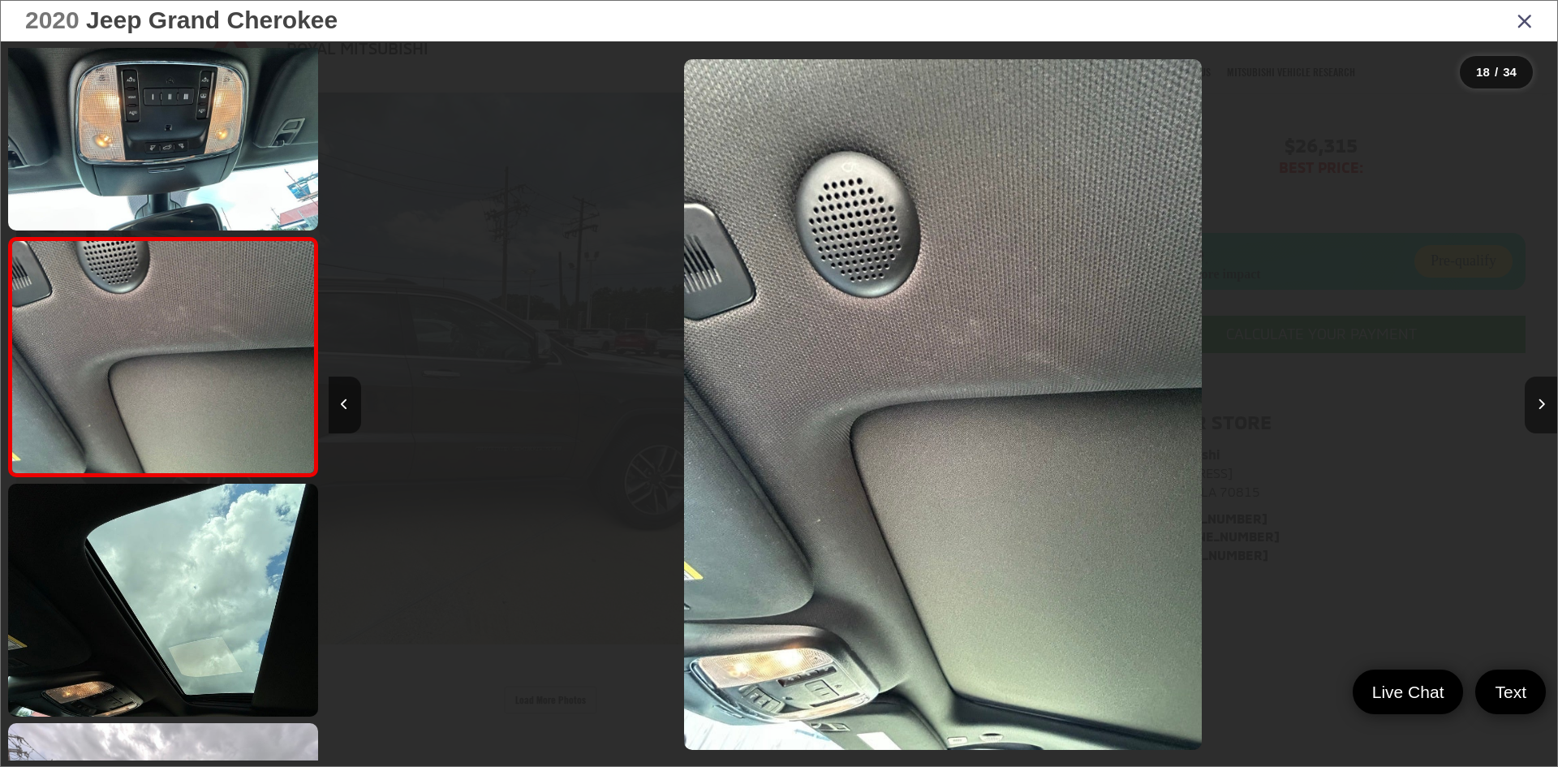
click at [1540, 405] on icon "Next image" at bounding box center [1540, 403] width 7 height 11
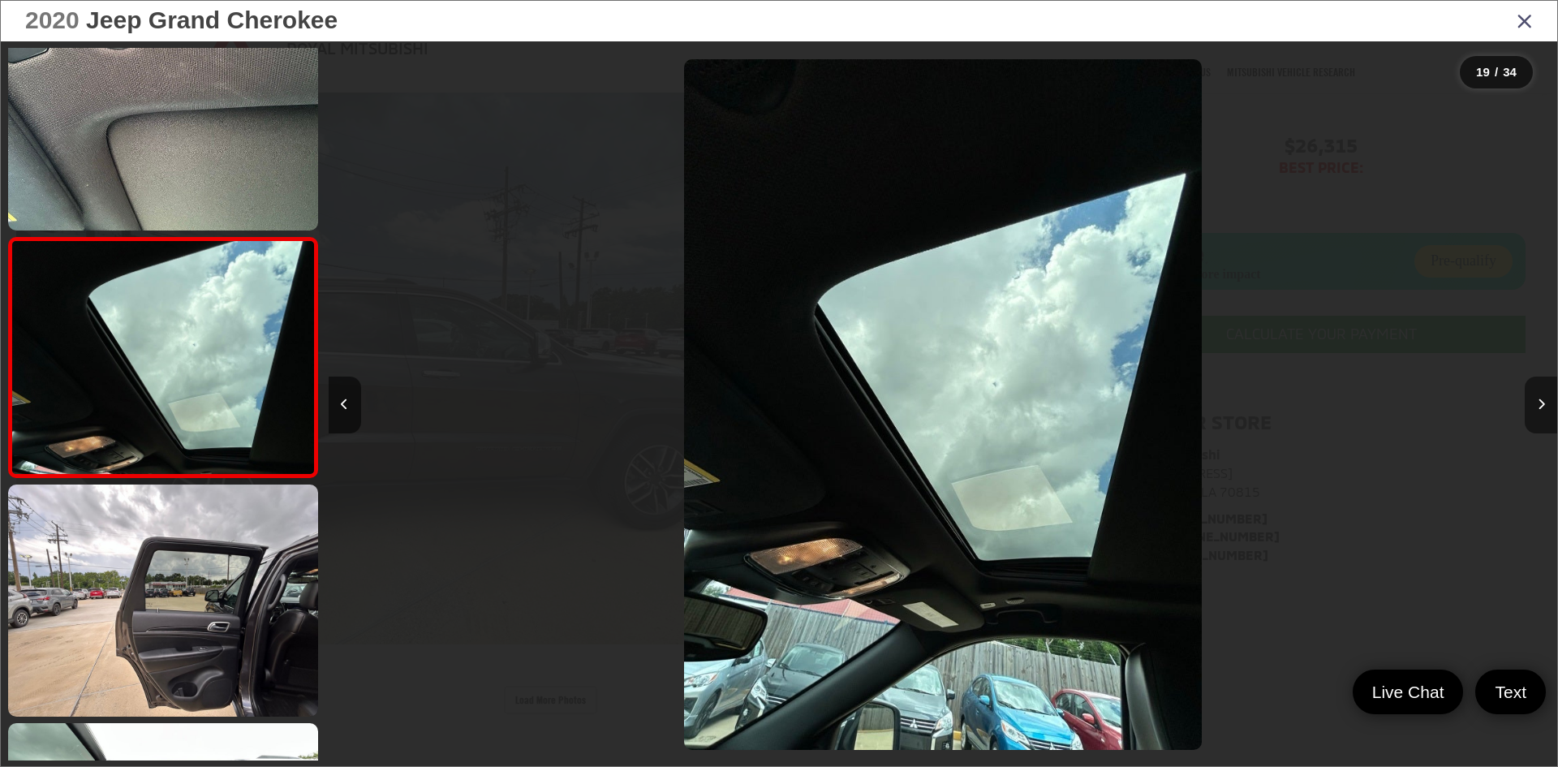
click at [1540, 405] on icon "Next image" at bounding box center [1540, 403] width 7 height 11
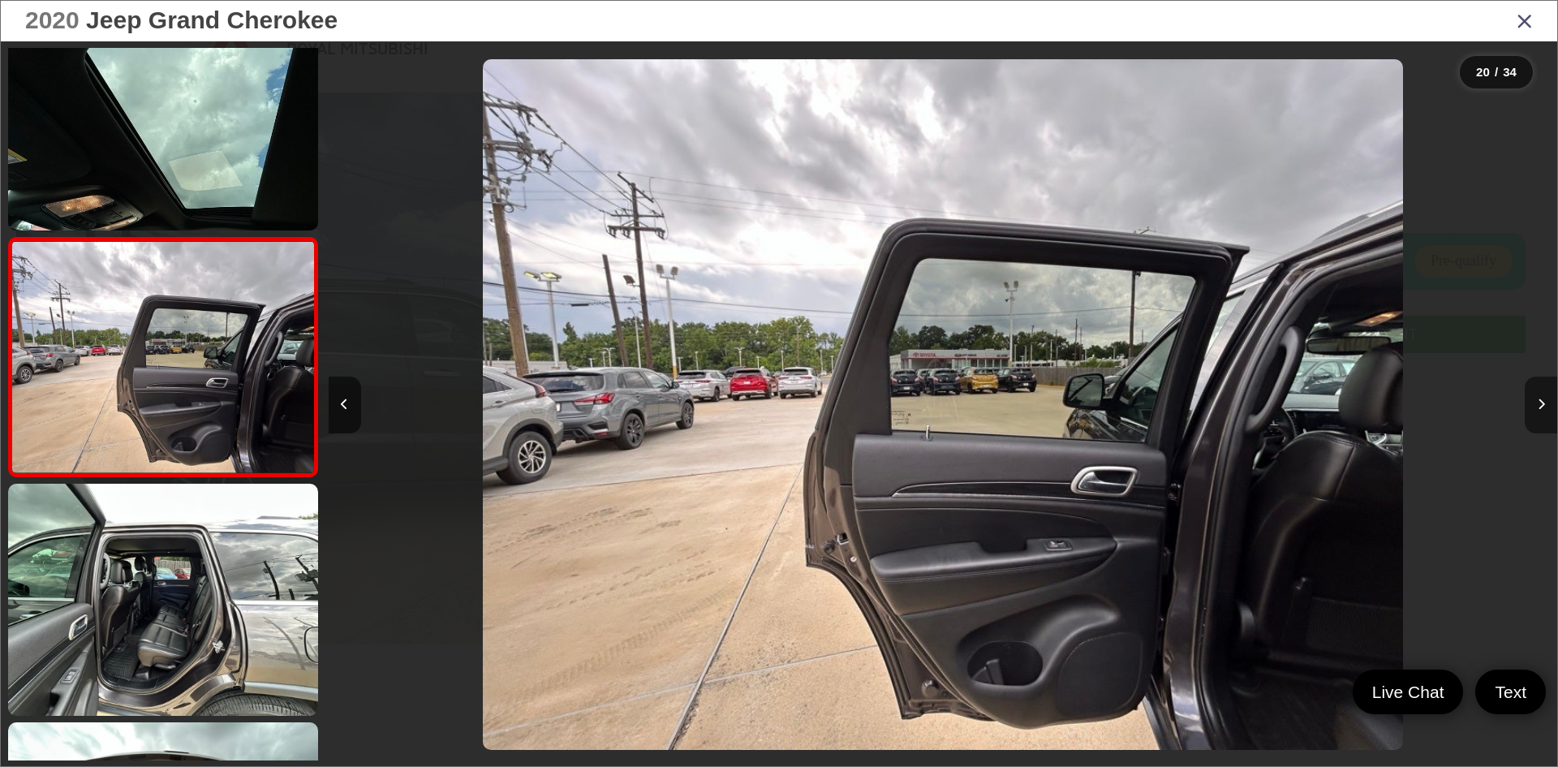
click at [1540, 405] on icon "Next image" at bounding box center [1540, 403] width 7 height 11
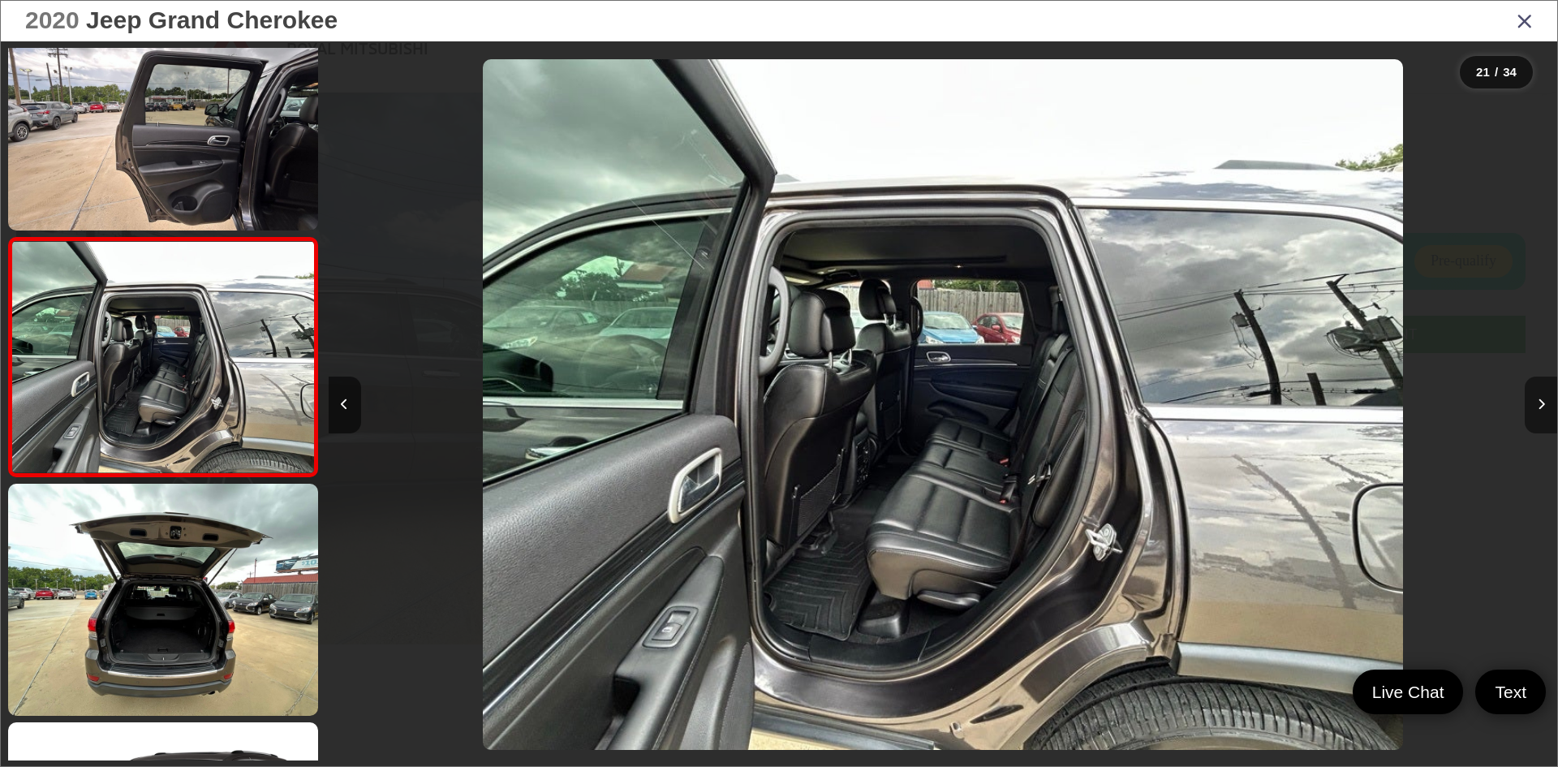
click at [1540, 405] on icon "Next image" at bounding box center [1540, 403] width 7 height 11
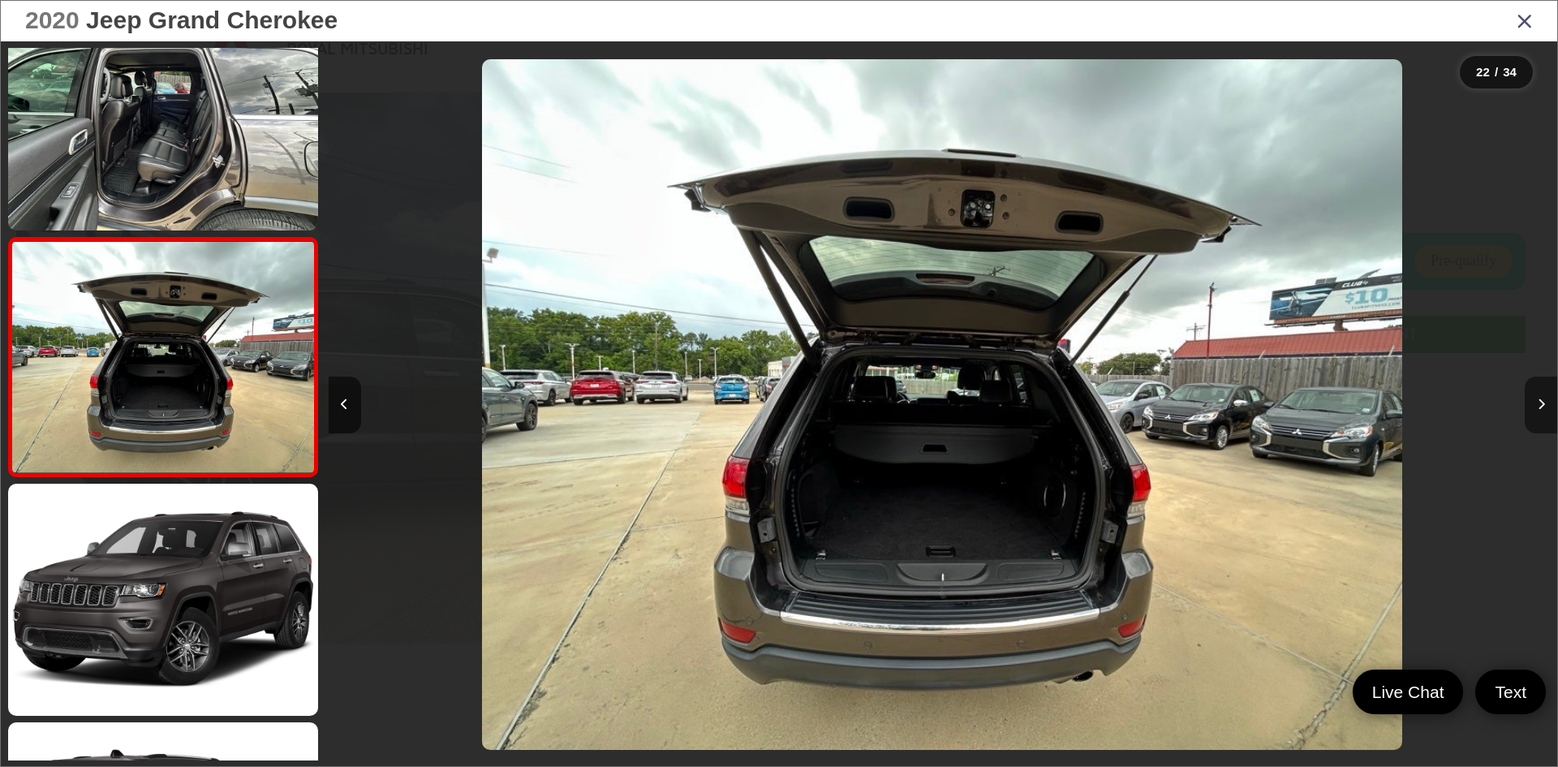
click at [1540, 405] on icon "Next image" at bounding box center [1540, 403] width 7 height 11
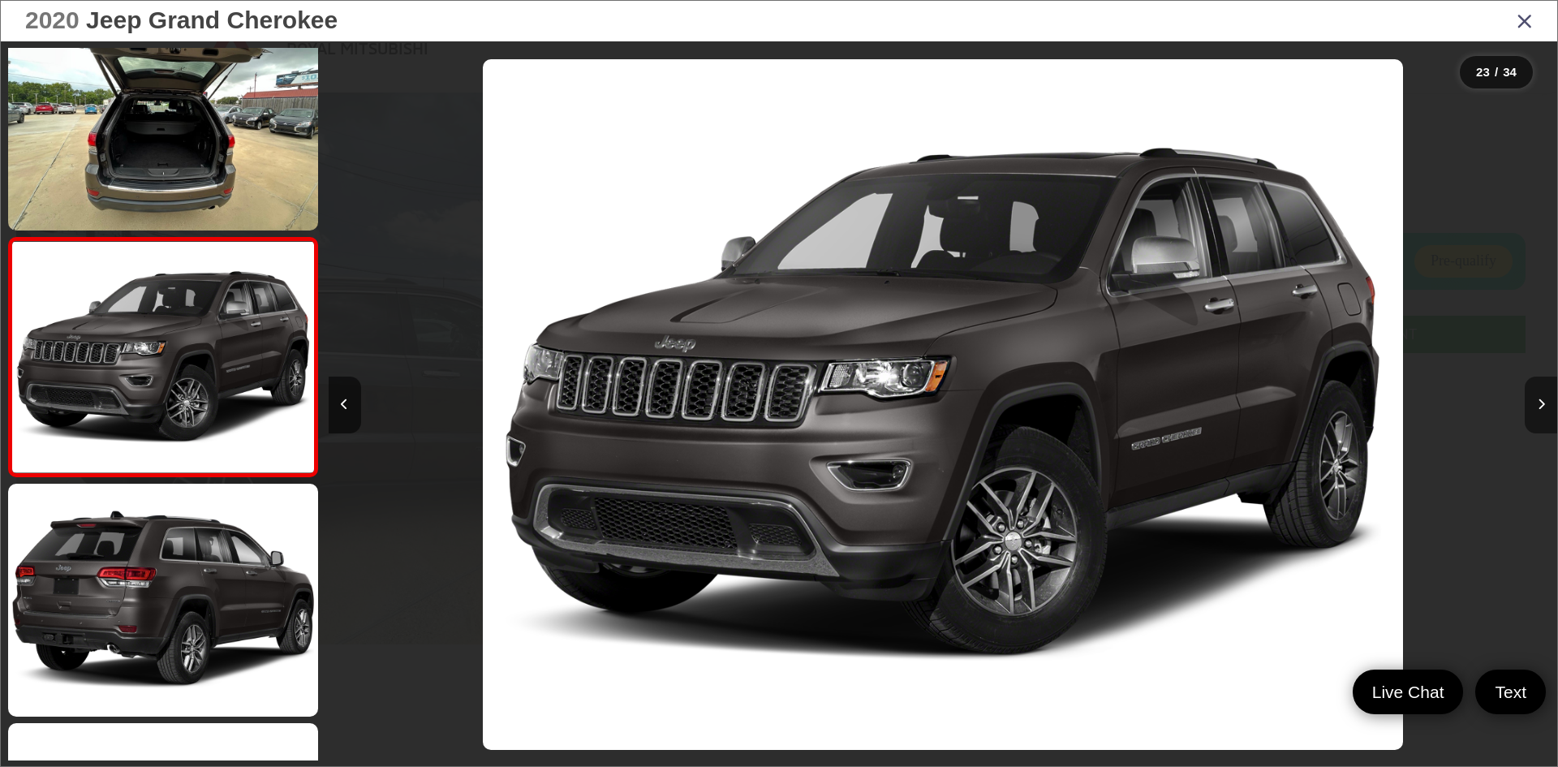
click at [1540, 405] on icon "Next image" at bounding box center [1540, 403] width 7 height 11
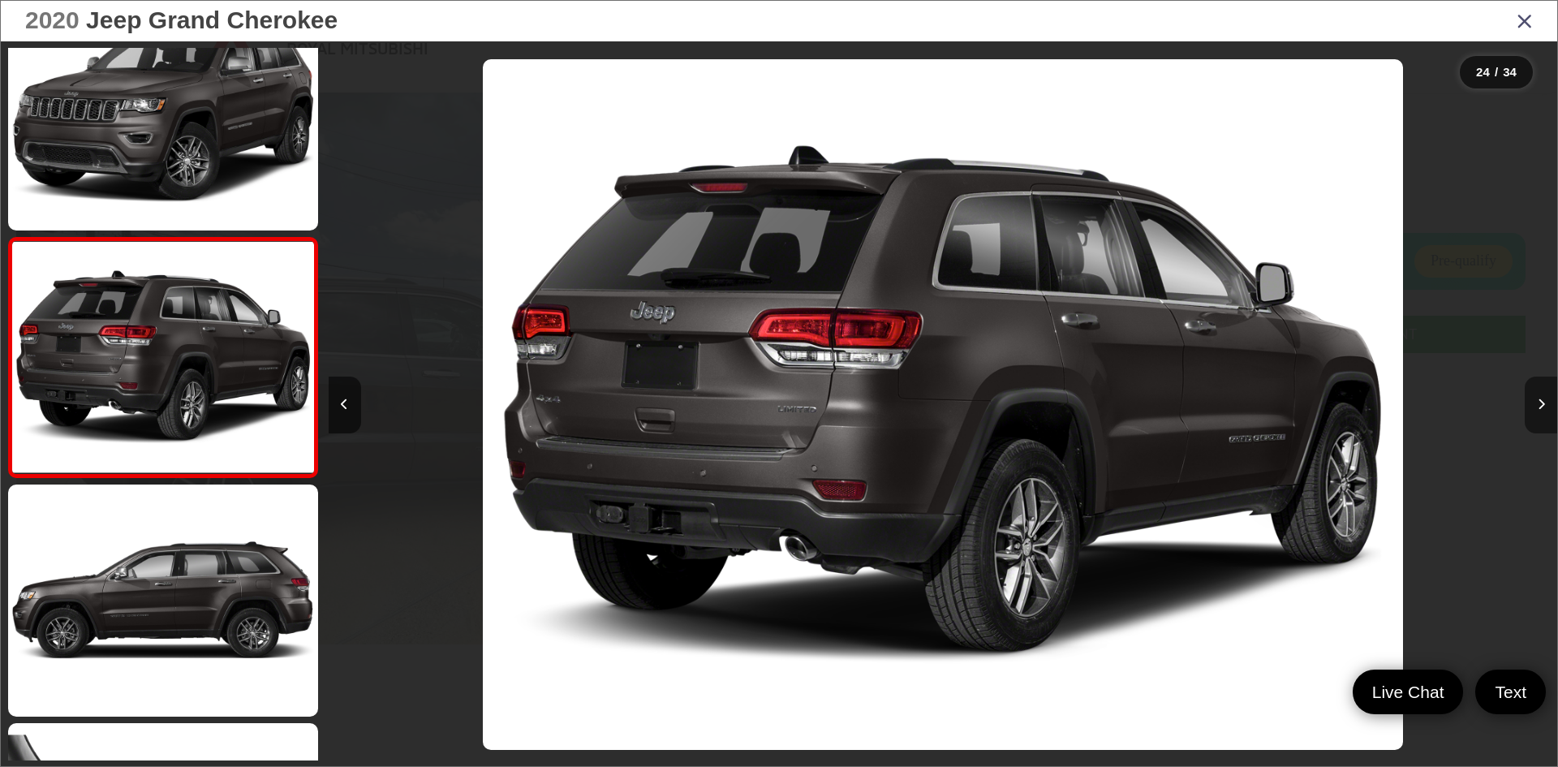
click at [1540, 405] on icon "Next image" at bounding box center [1540, 403] width 7 height 11
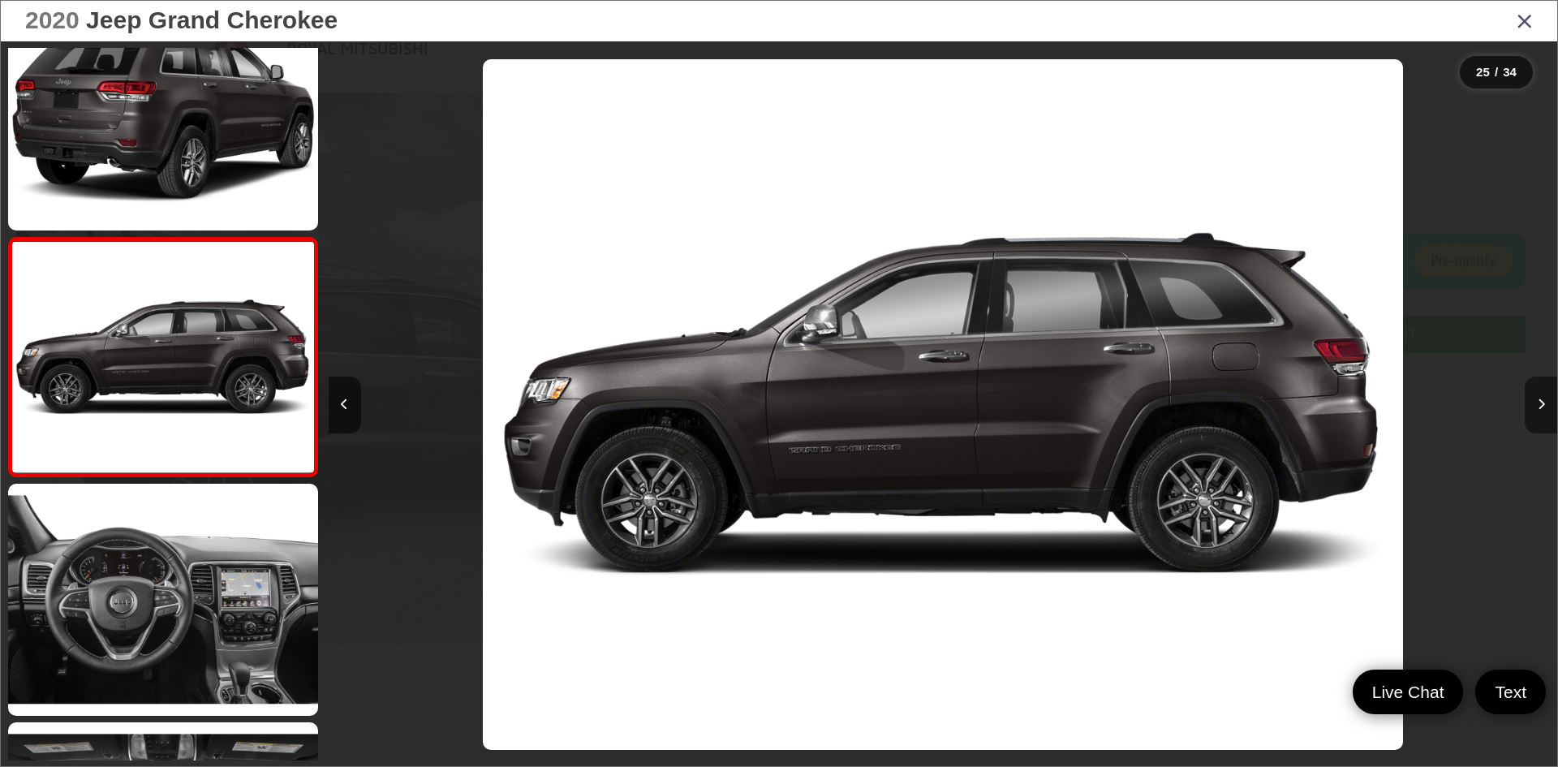
click at [1540, 405] on icon "Next image" at bounding box center [1540, 403] width 7 height 11
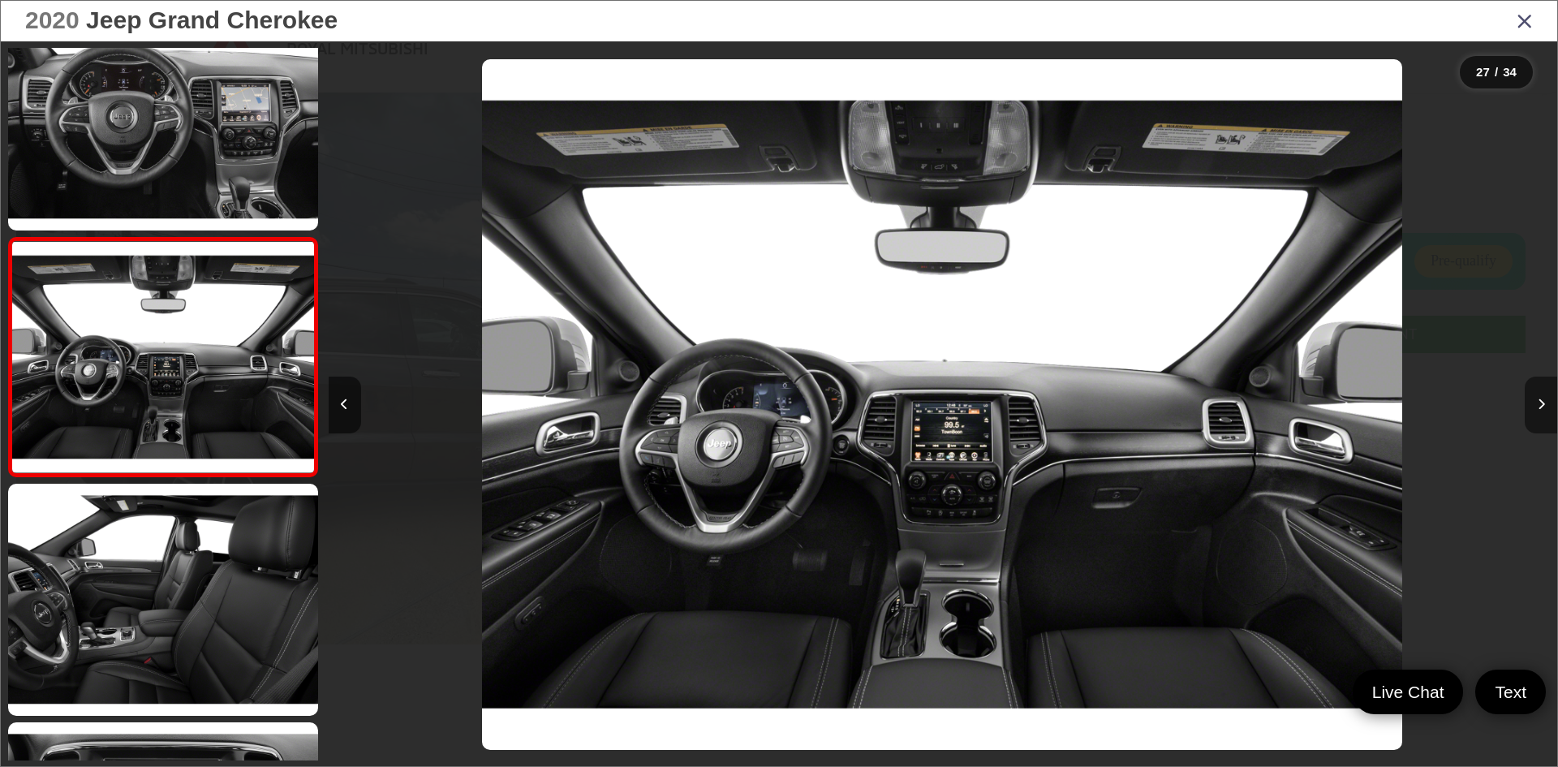
click at [1540, 405] on icon "Next image" at bounding box center [1540, 403] width 7 height 11
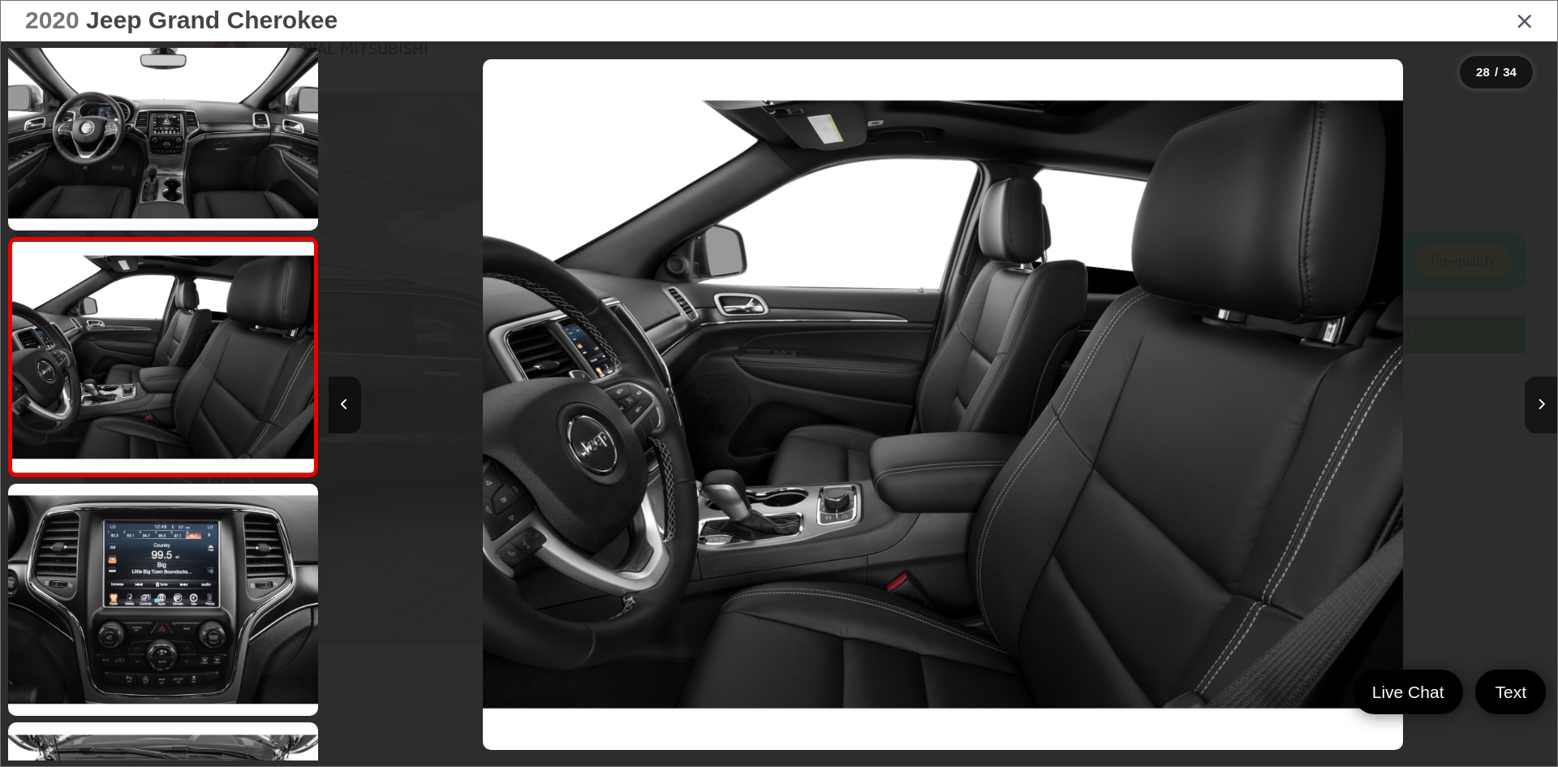
click at [1540, 405] on icon "Next image" at bounding box center [1540, 403] width 7 height 11
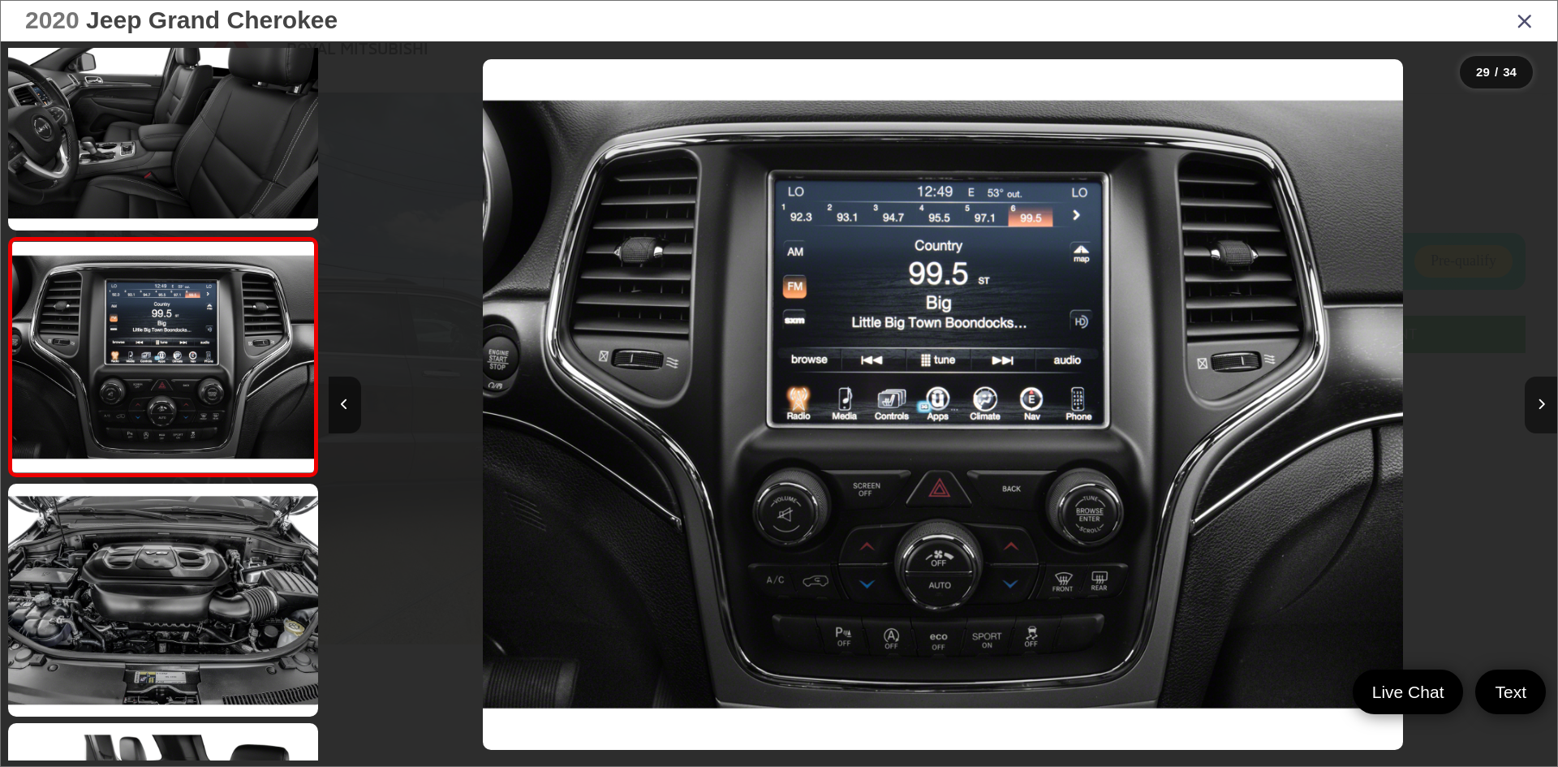
click at [1540, 405] on icon "Next image" at bounding box center [1540, 403] width 7 height 11
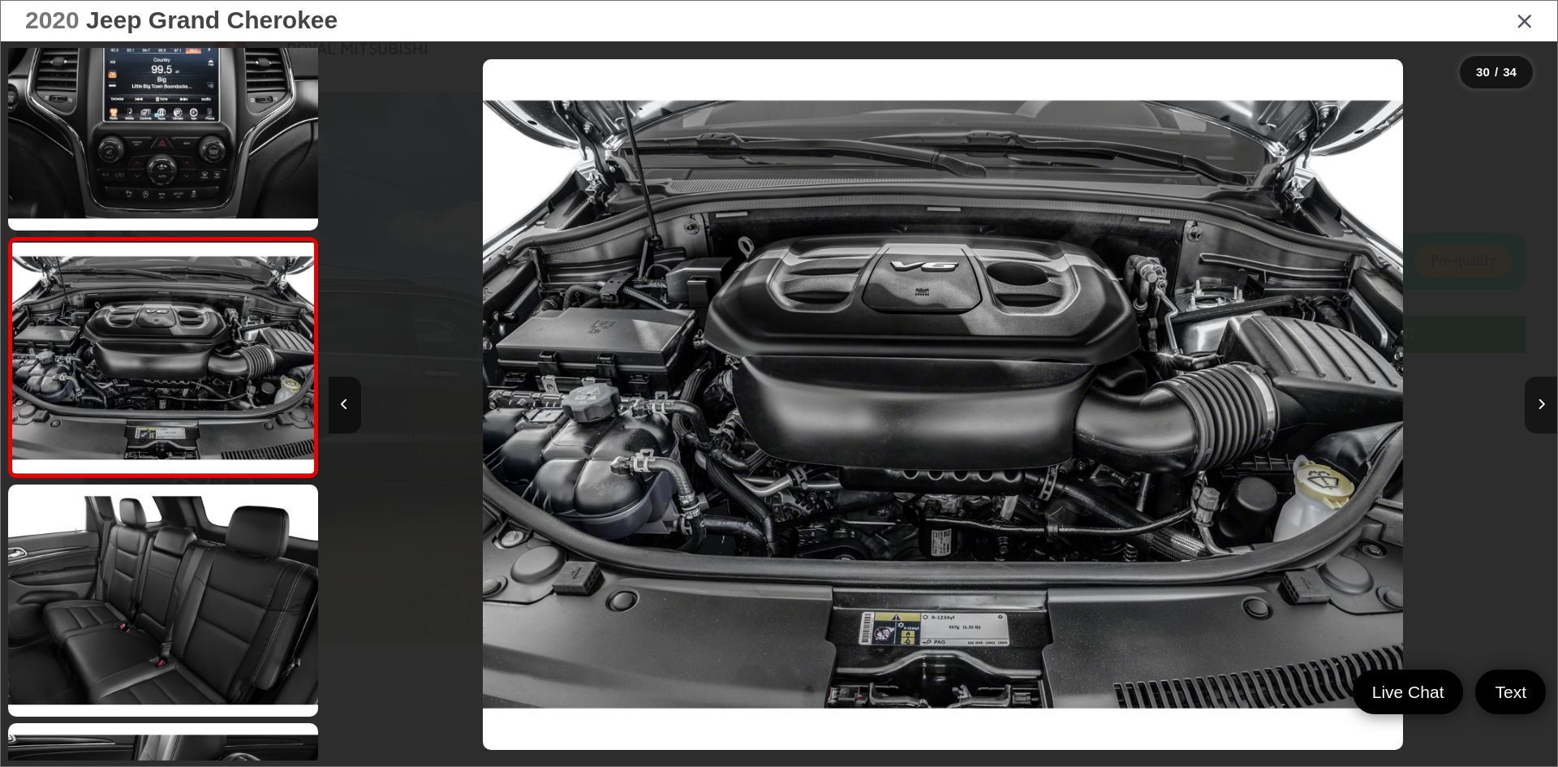
click at [1540, 405] on icon "Next image" at bounding box center [1540, 403] width 7 height 11
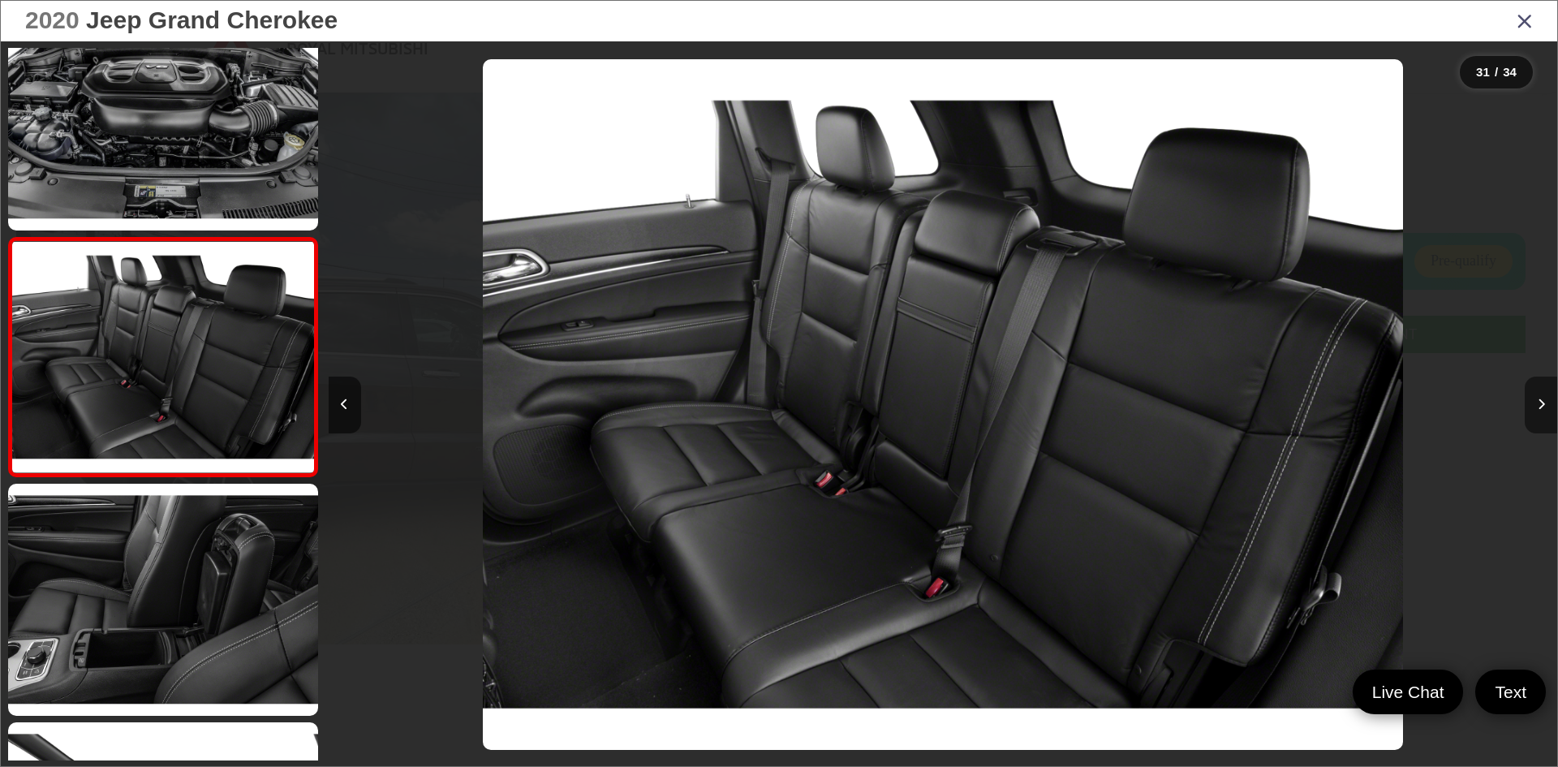
click at [1540, 405] on icon "Next image" at bounding box center [1540, 403] width 7 height 11
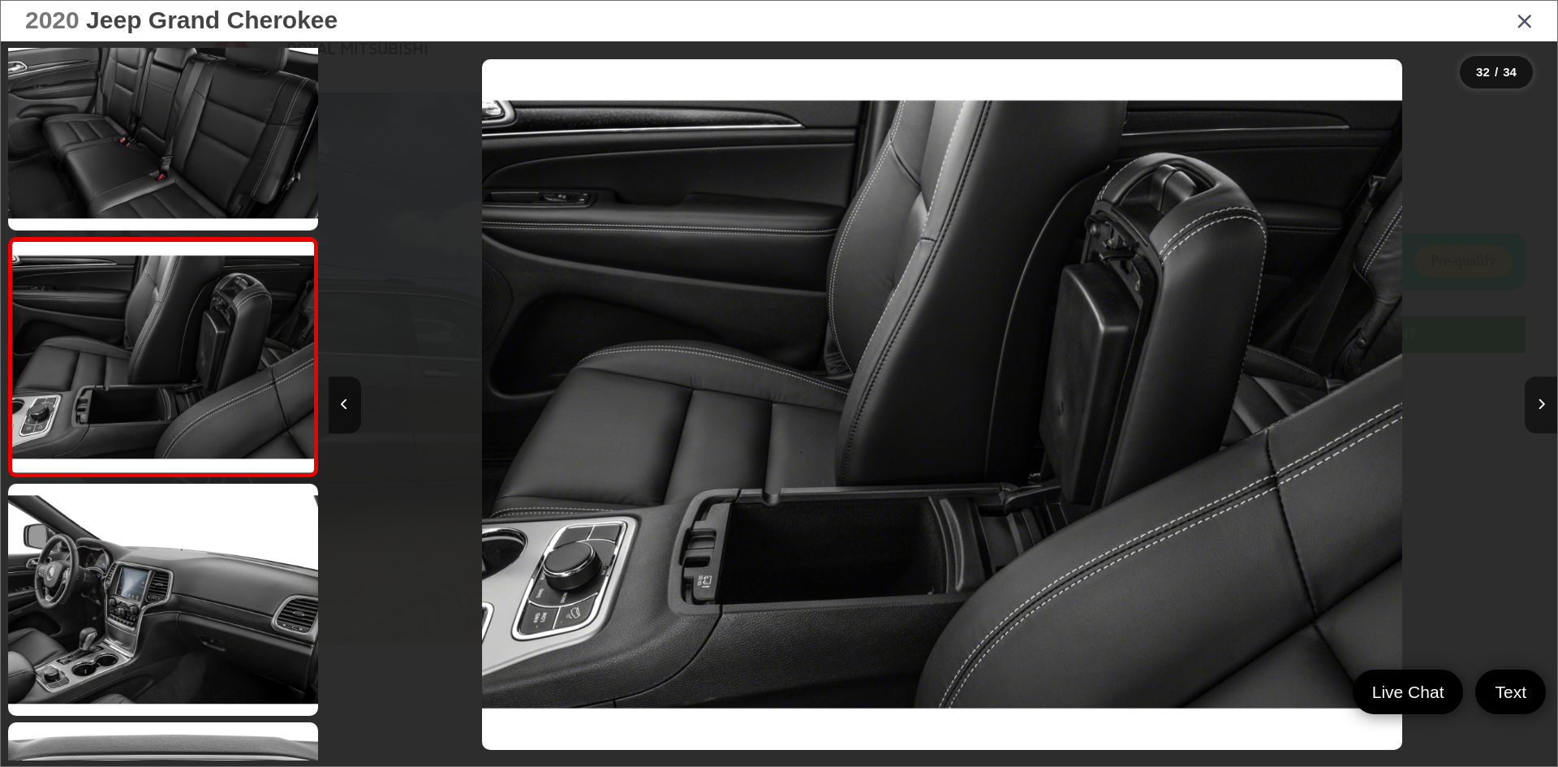
click at [1540, 405] on icon "Next image" at bounding box center [1540, 403] width 7 height 11
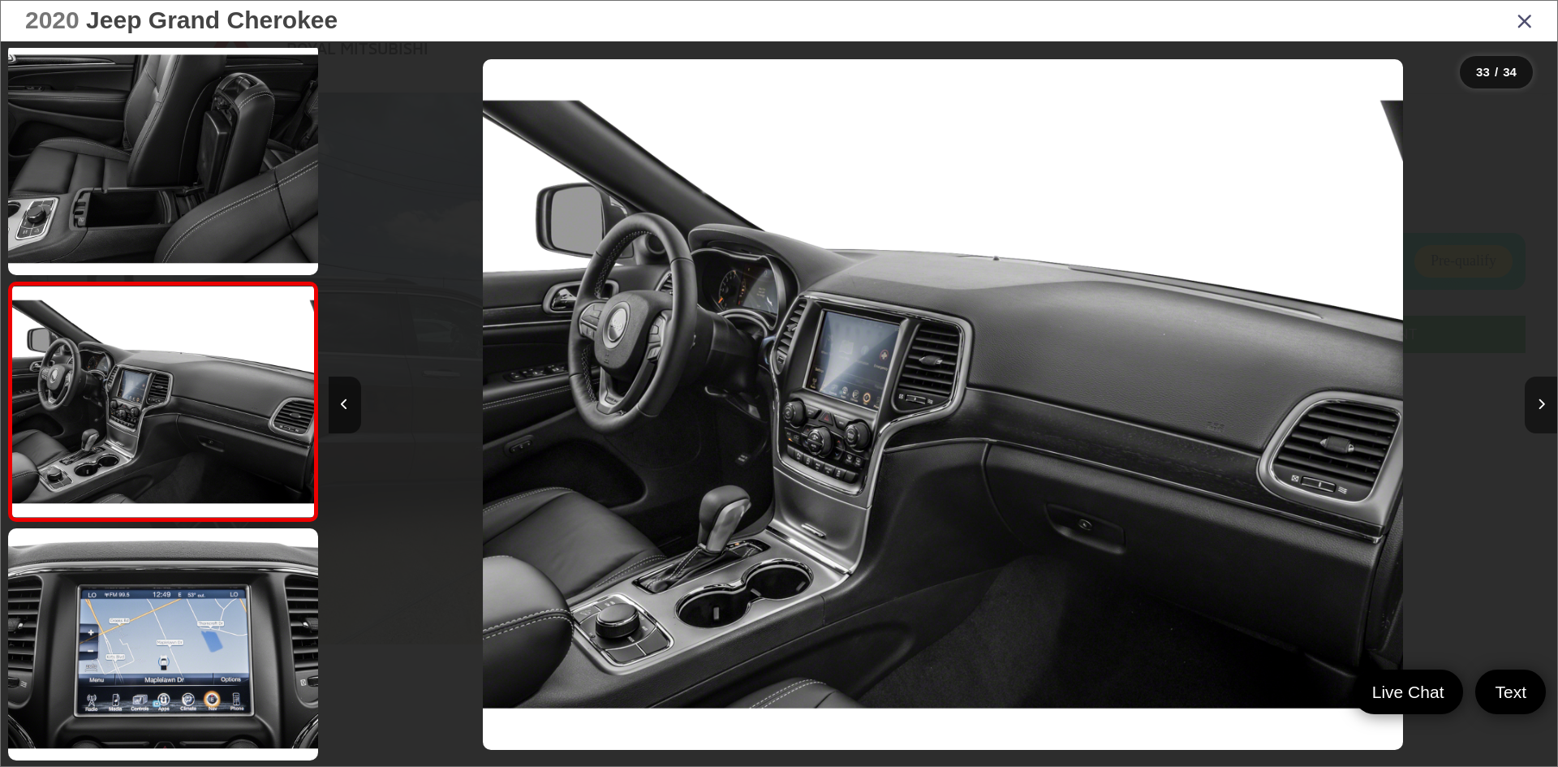
click at [1540, 405] on icon "Next image" at bounding box center [1540, 403] width 7 height 11
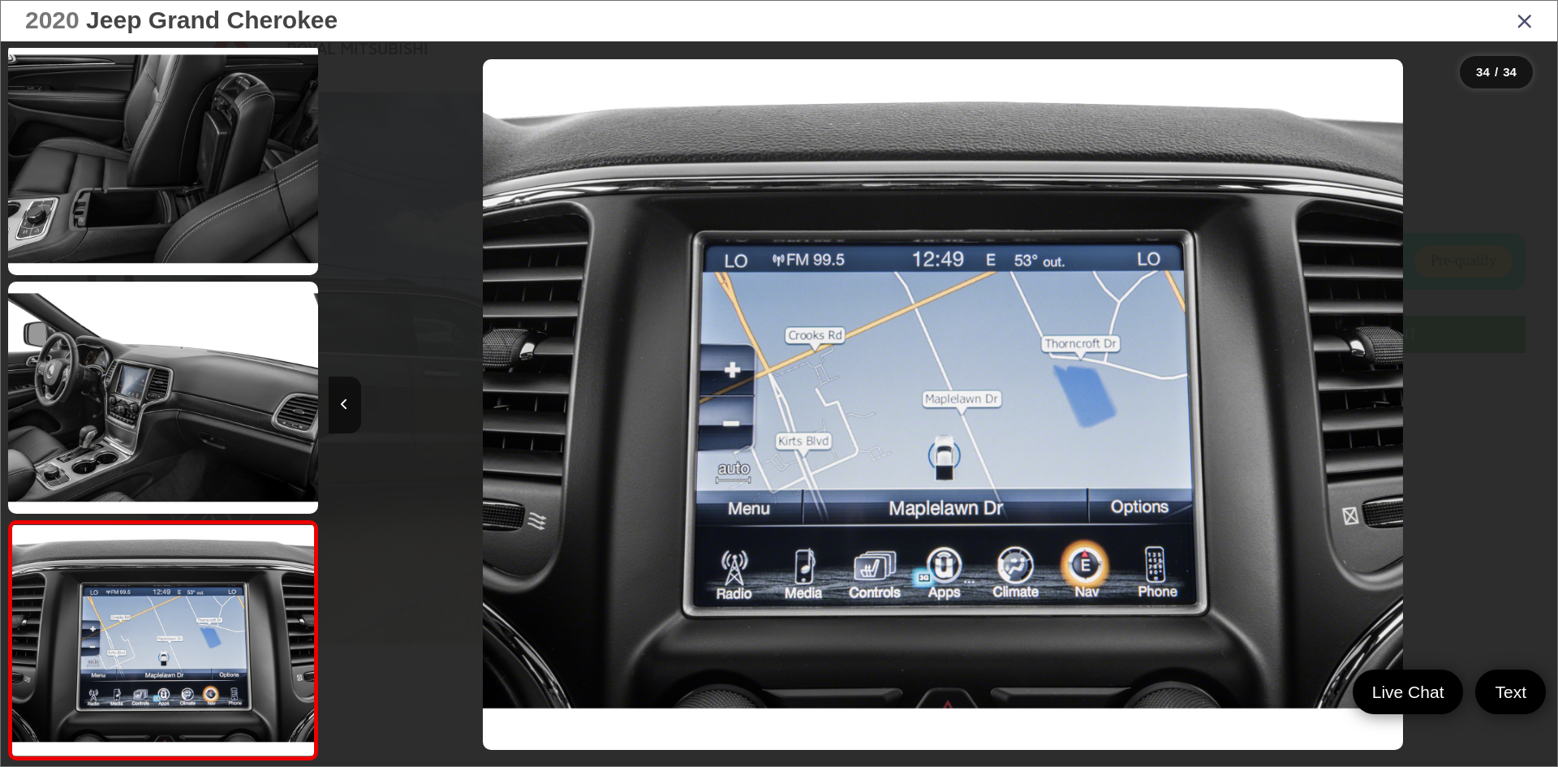
click at [1540, 405] on div at bounding box center [1402, 404] width 307 height 726
click at [1524, 15] on icon "Close gallery" at bounding box center [1524, 20] width 16 height 21
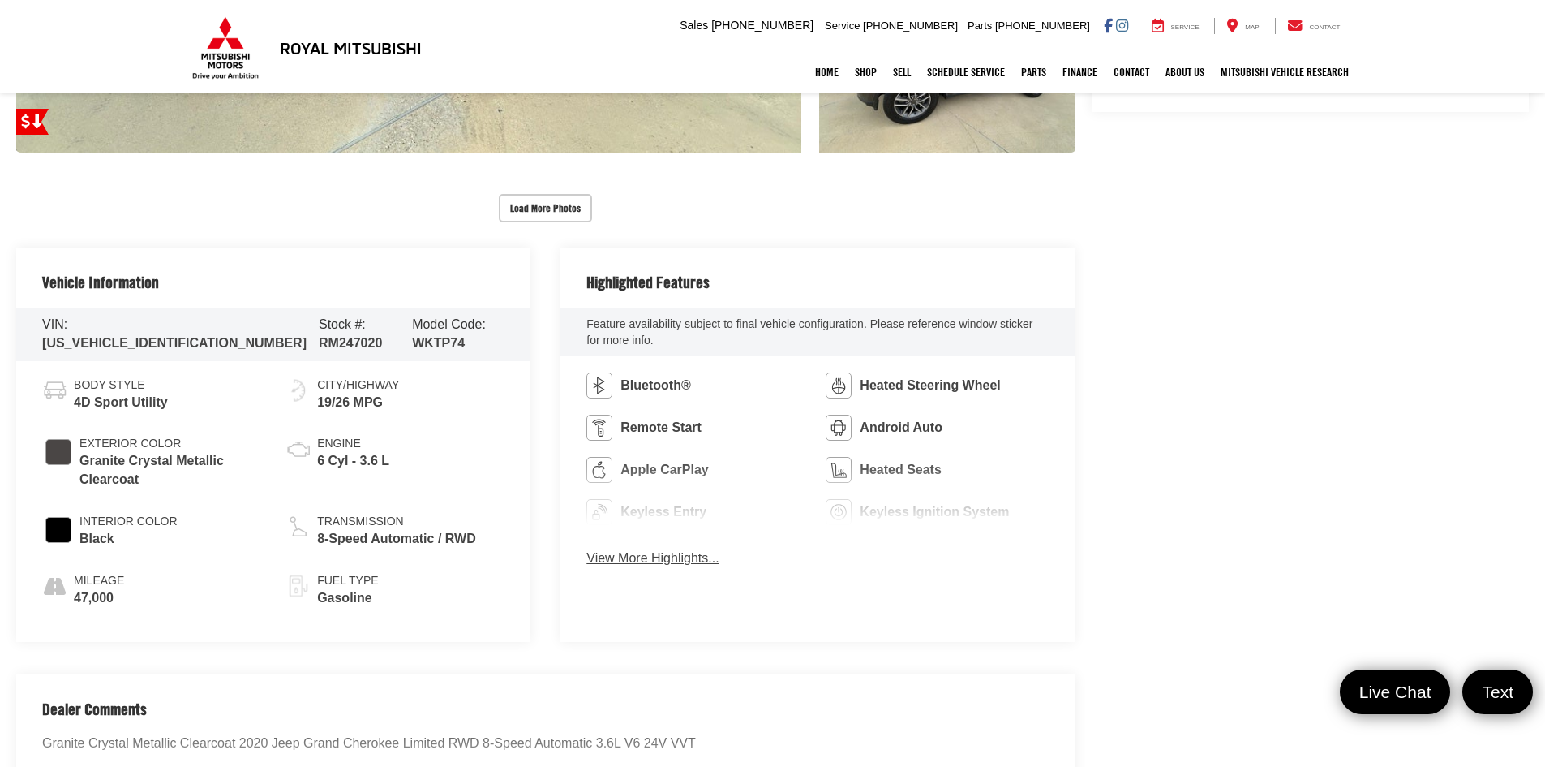
click at [640, 551] on button "View More Highlights..." at bounding box center [653, 558] width 132 height 19
click at [0, 0] on span "Leather Seats" at bounding box center [0, 0] width 0 height 0
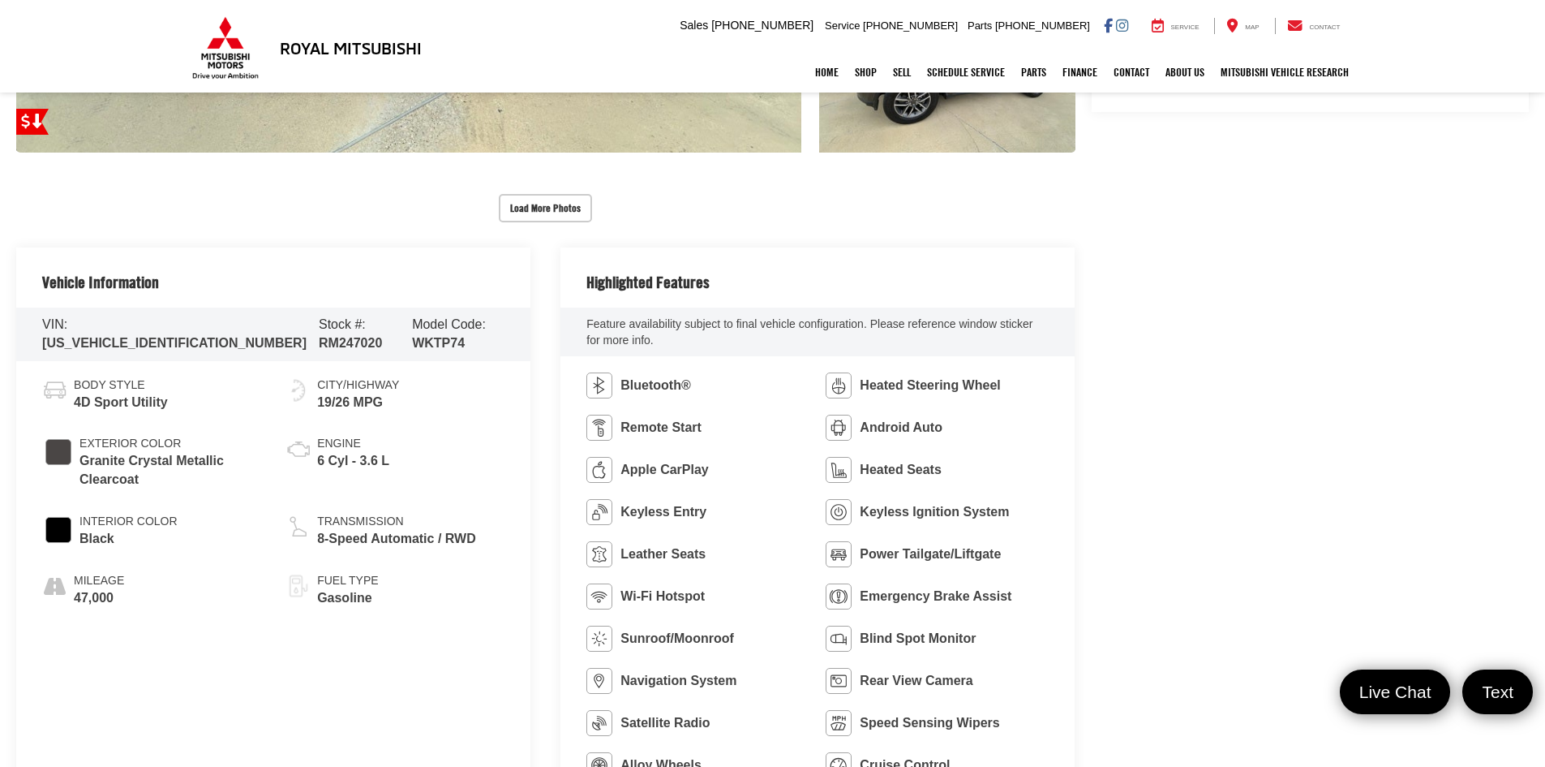
click at [1226, 537] on div "Royal Mitsubishi Used Vehicles 2020 Jeep Grand Cherokee Limited Confirm Availab…" at bounding box center [772, 763] width 1545 height 2538
